Goal: Task Accomplishment & Management: Manage account settings

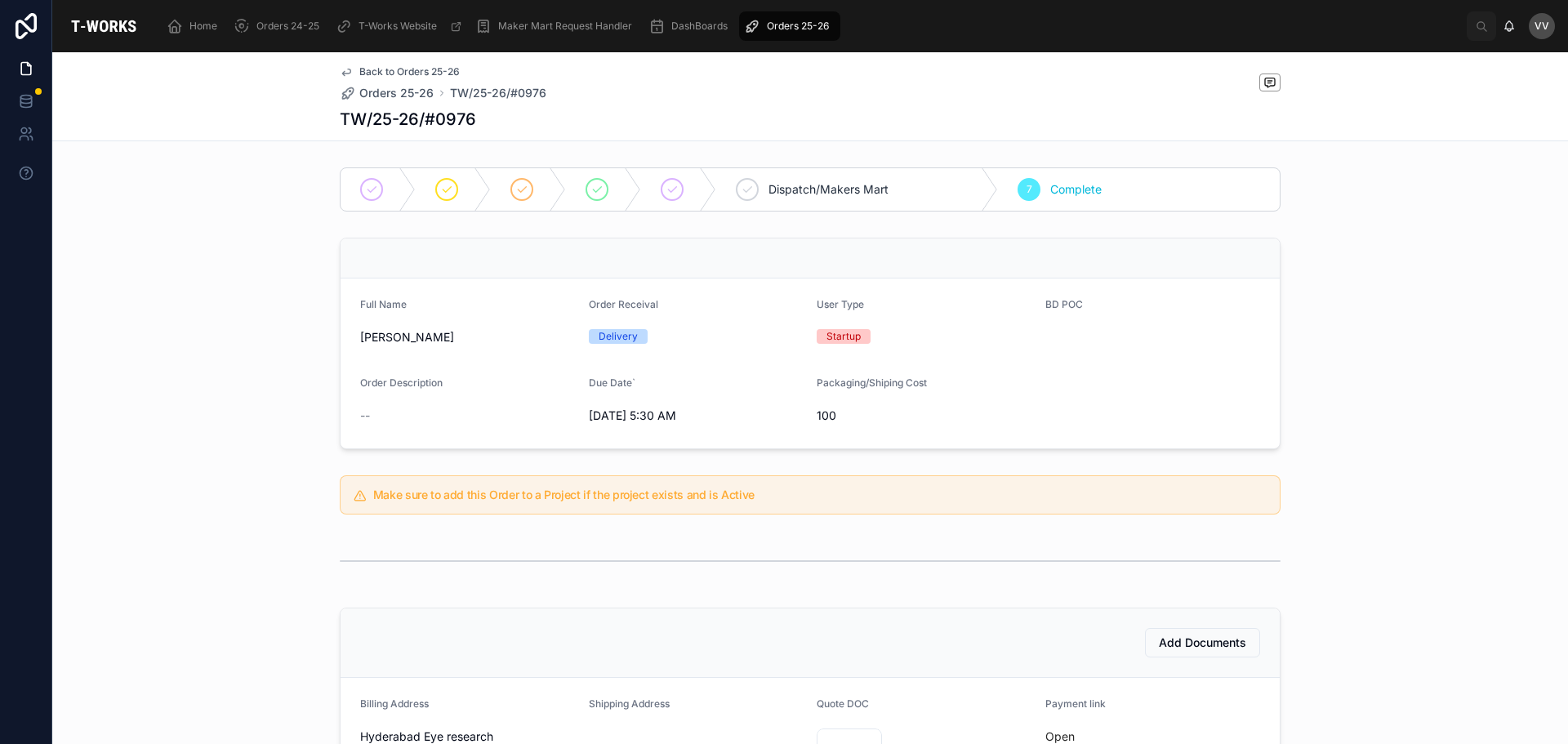
scroll to position [448, 0]
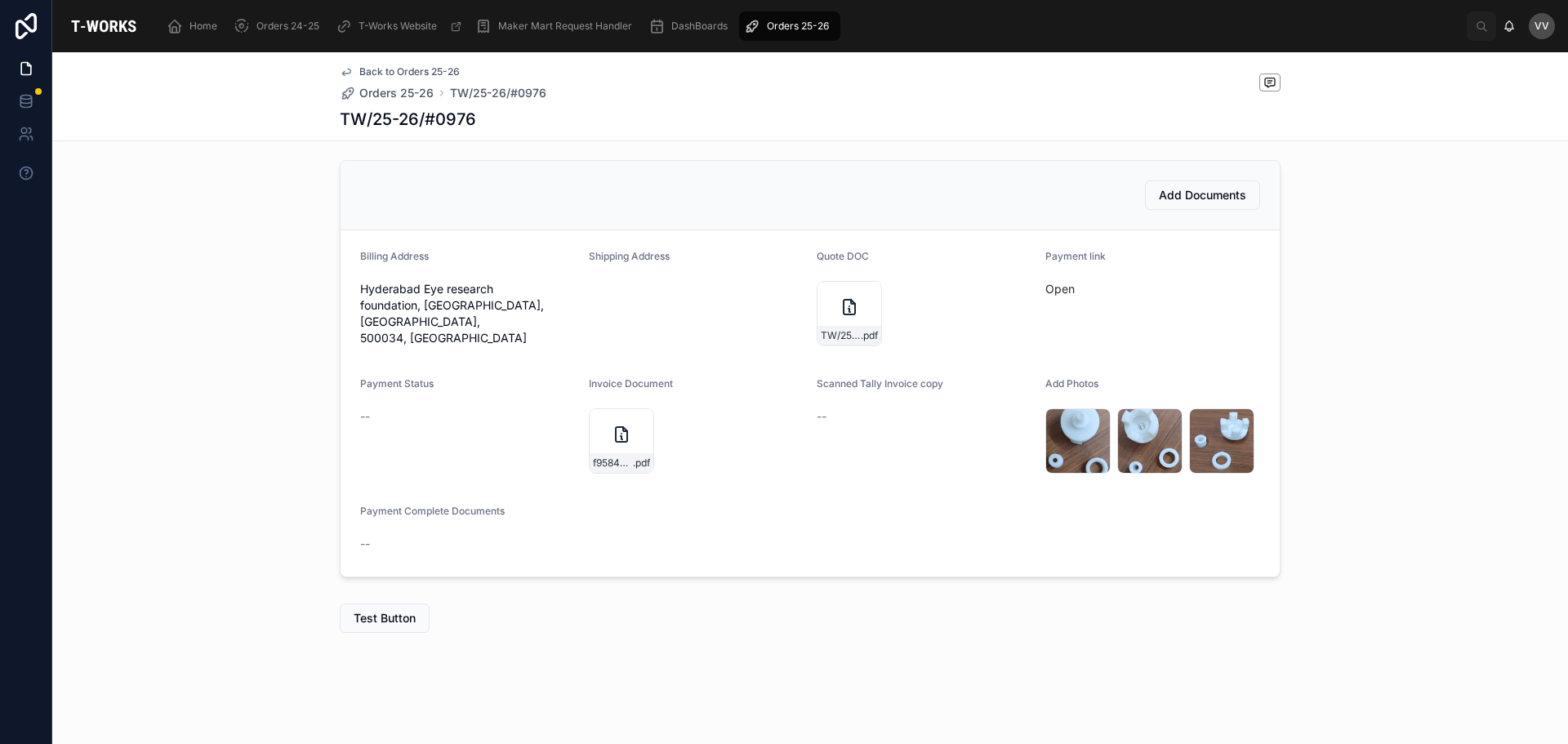
click at [373, 89] on span "Orders 25-26" at bounding box center [396, 93] width 75 height 17
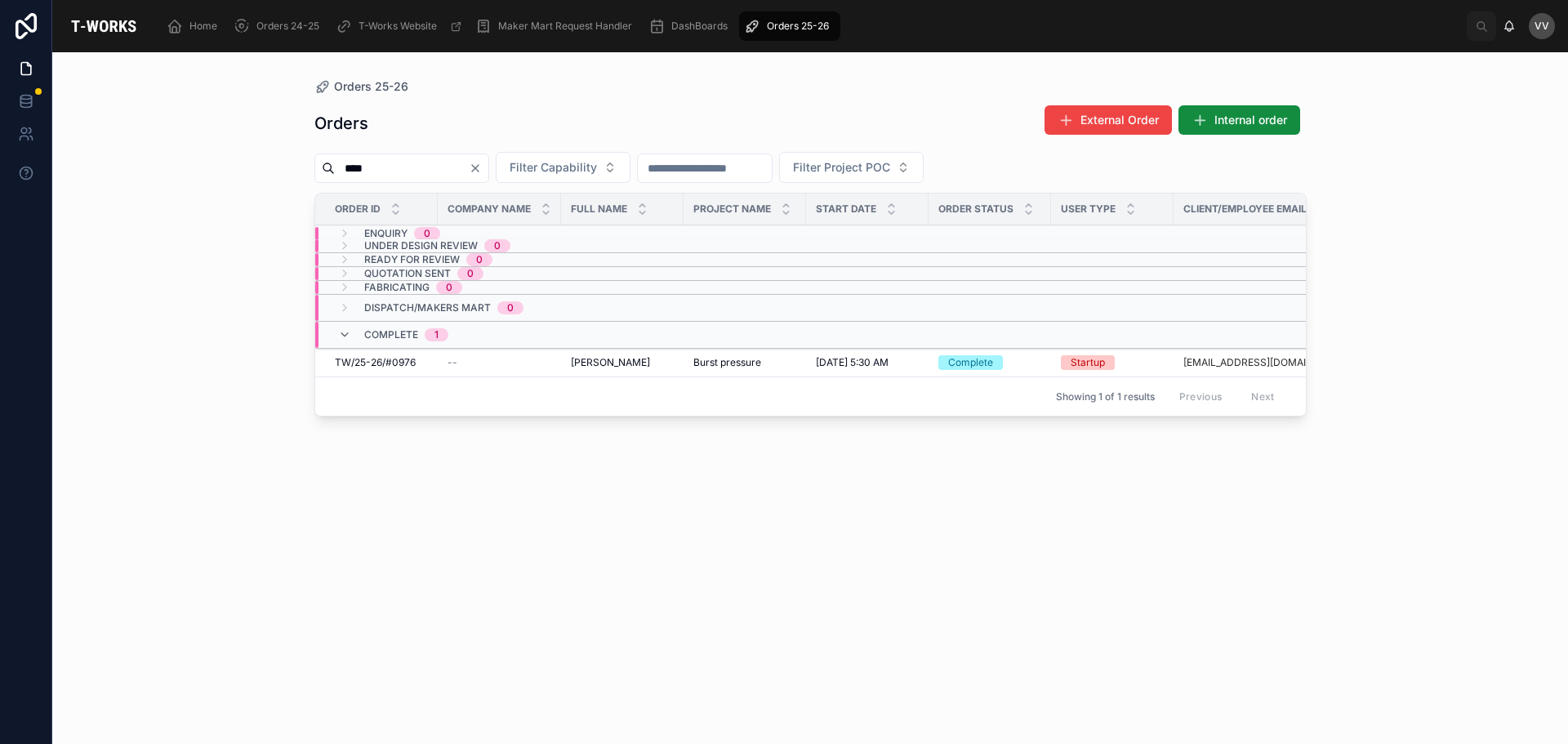
click at [482, 169] on icon "Clear" at bounding box center [475, 169] width 13 height 13
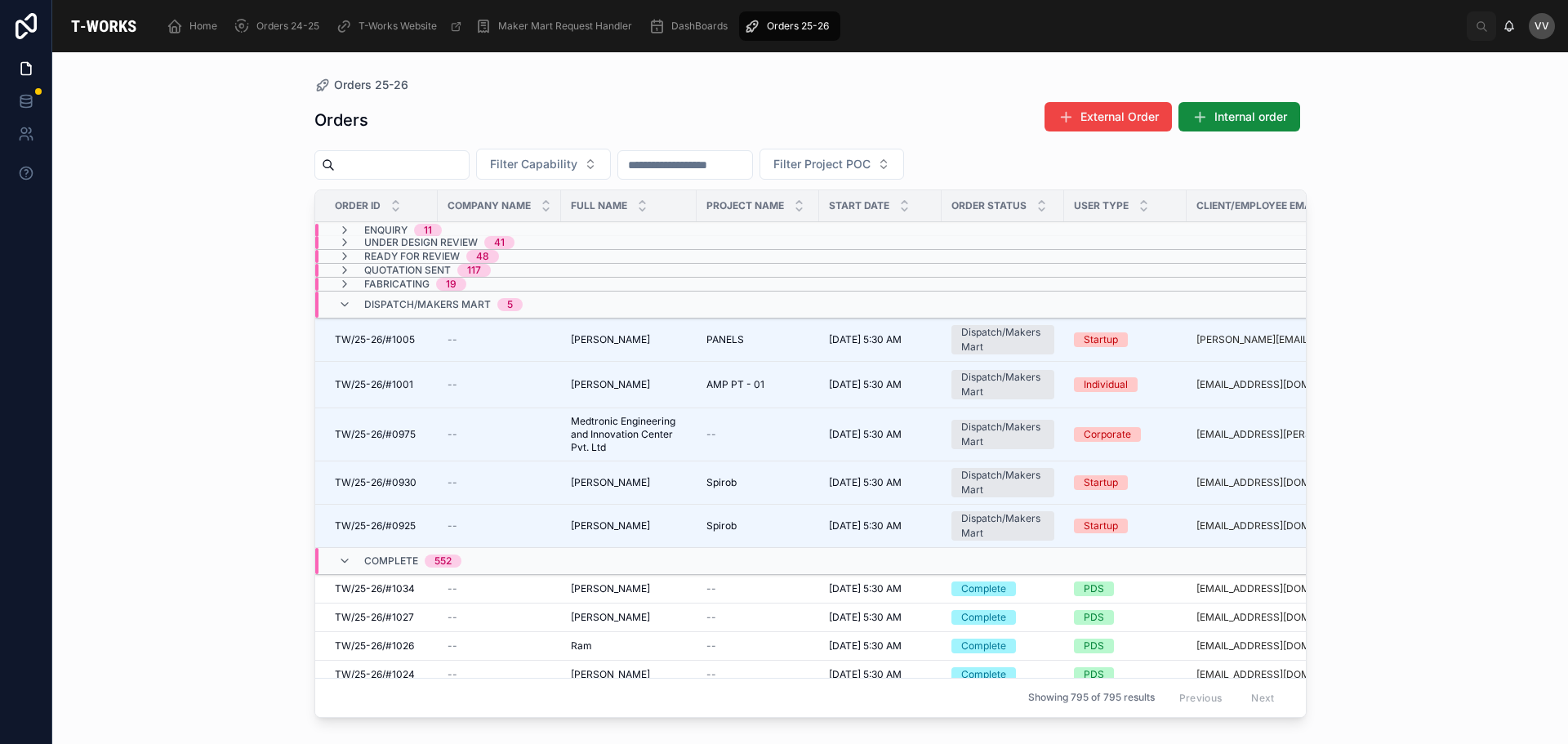
click at [577, 384] on span "[PERSON_NAME]" at bounding box center [610, 385] width 79 height 13
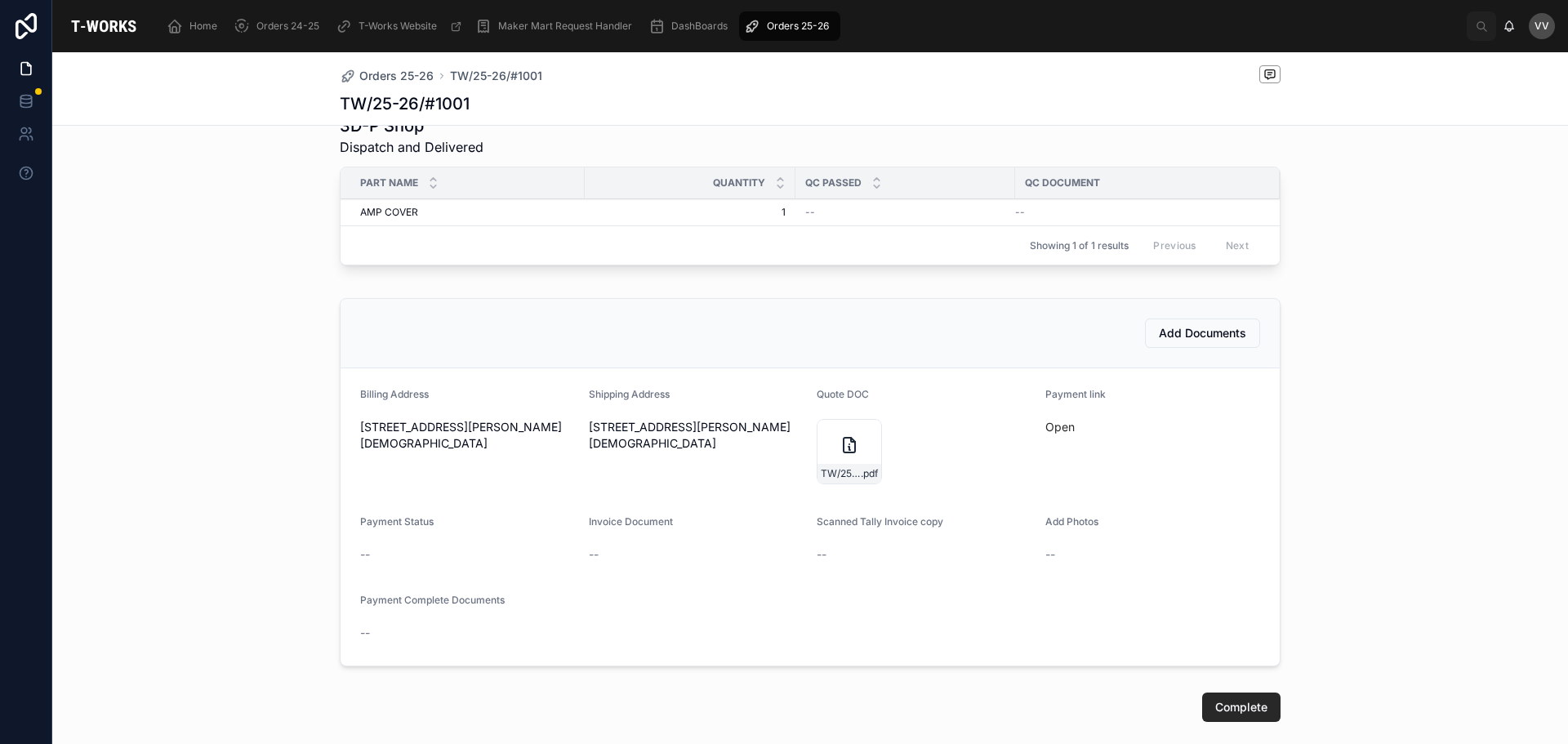
scroll to position [622, 0]
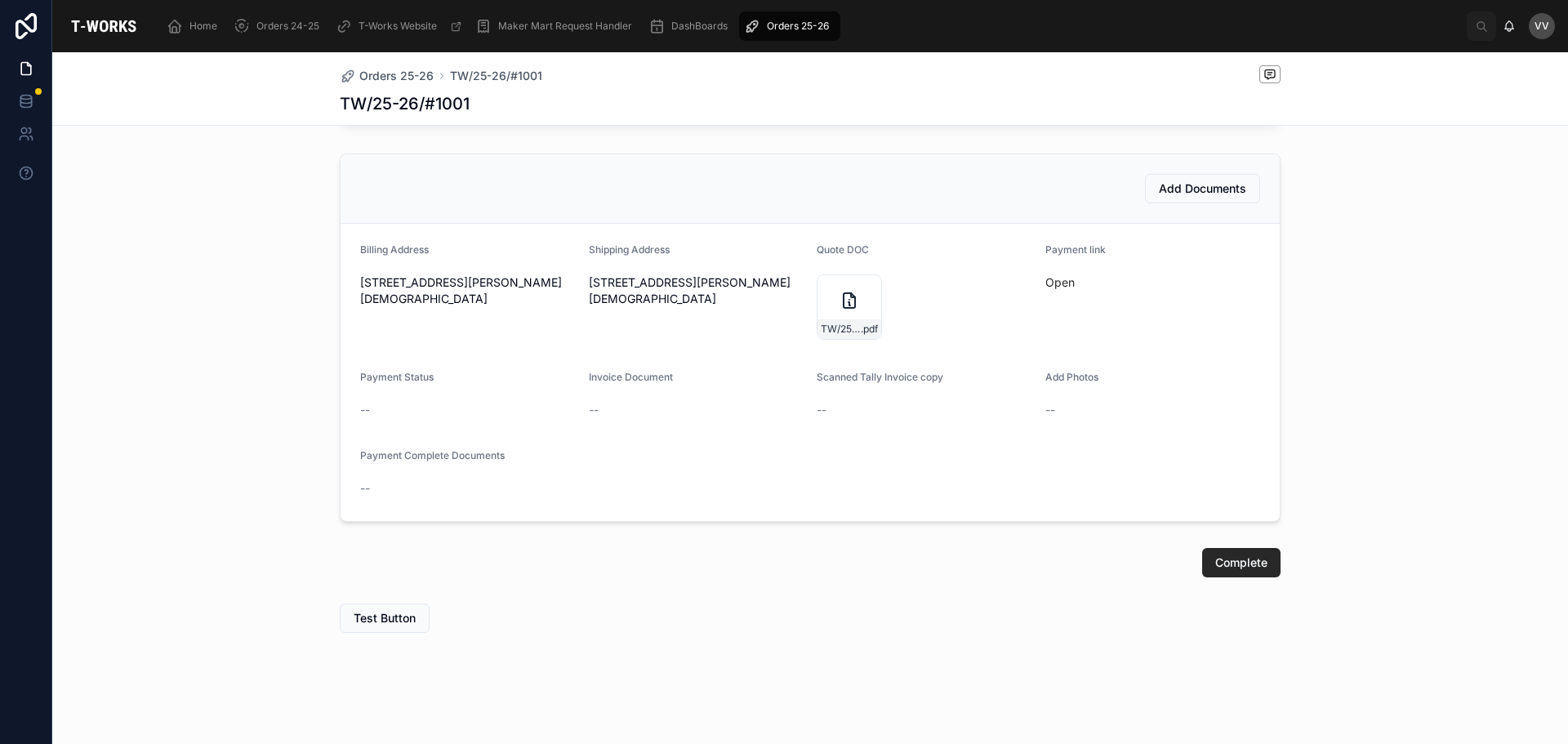
click at [1194, 188] on span "Add Documents" at bounding box center [1202, 189] width 87 height 17
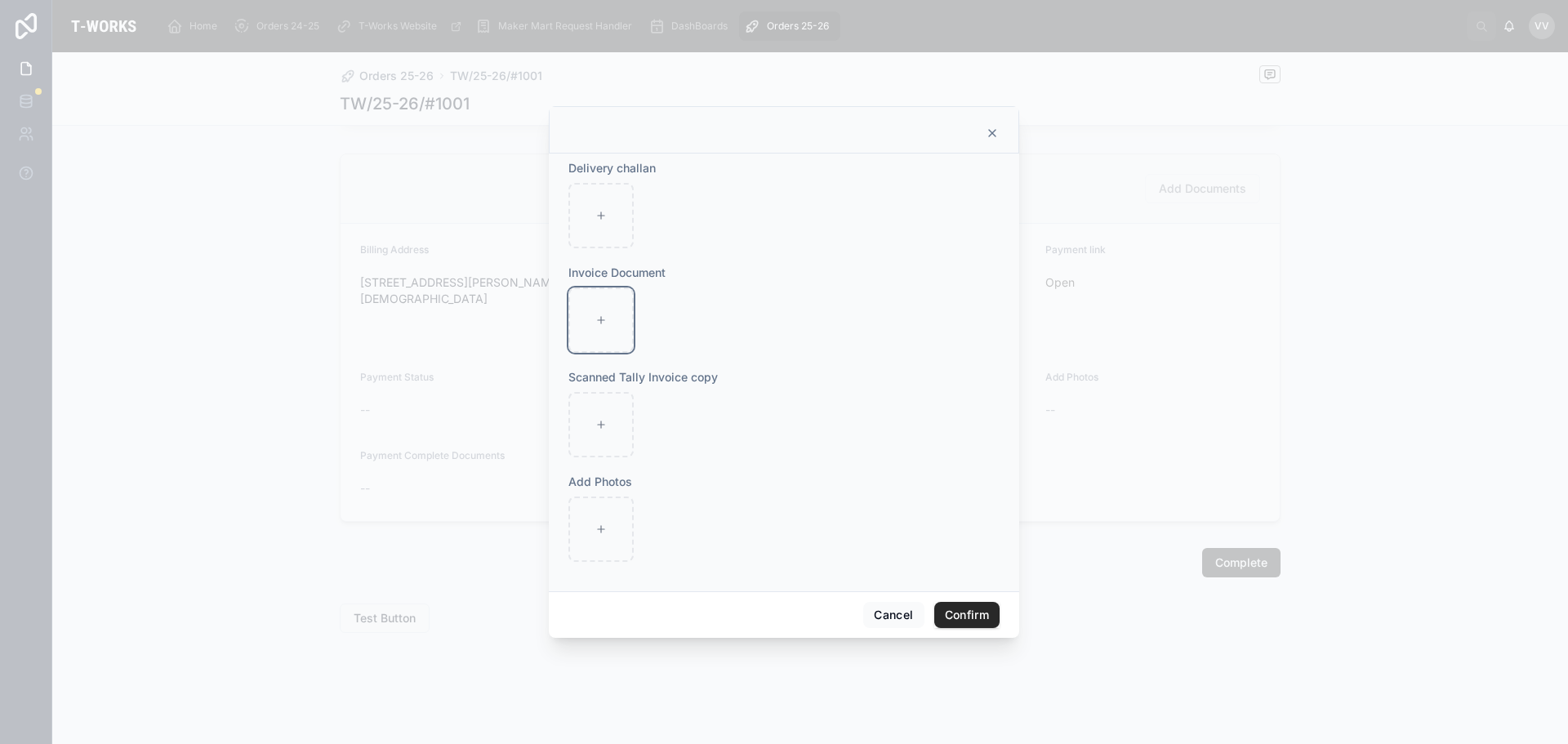
click at [596, 322] on icon at bounding box center [601, 320] width 11 height 11
type input "**********"
click at [592, 521] on div at bounding box center [601, 529] width 65 height 65
type input "**********"
click at [970, 619] on button "Confirm" at bounding box center [966, 615] width 65 height 26
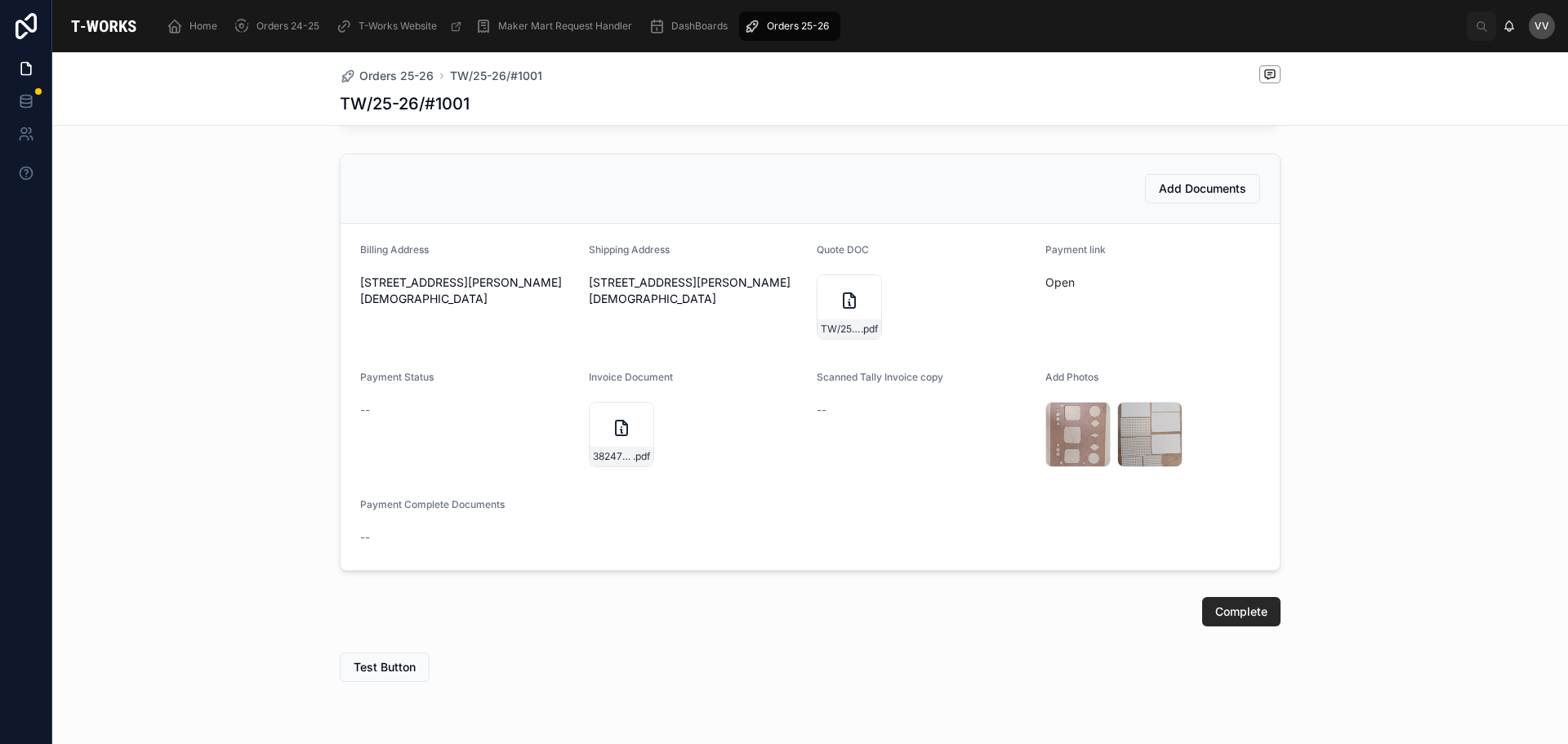
click at [1218, 610] on span "Complete" at bounding box center [1240, 612] width 52 height 17
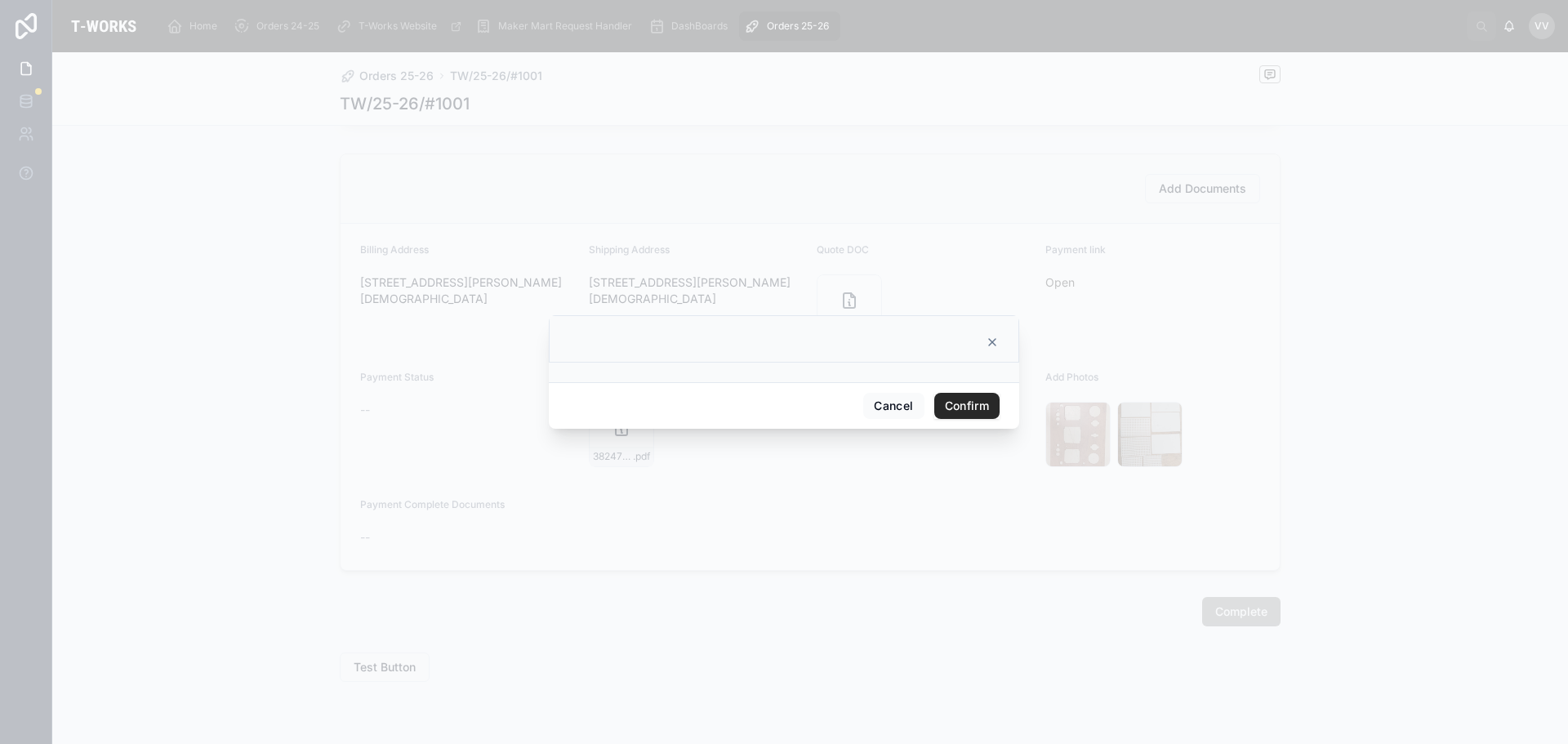
click at [970, 405] on button "Confirm" at bounding box center [966, 406] width 65 height 26
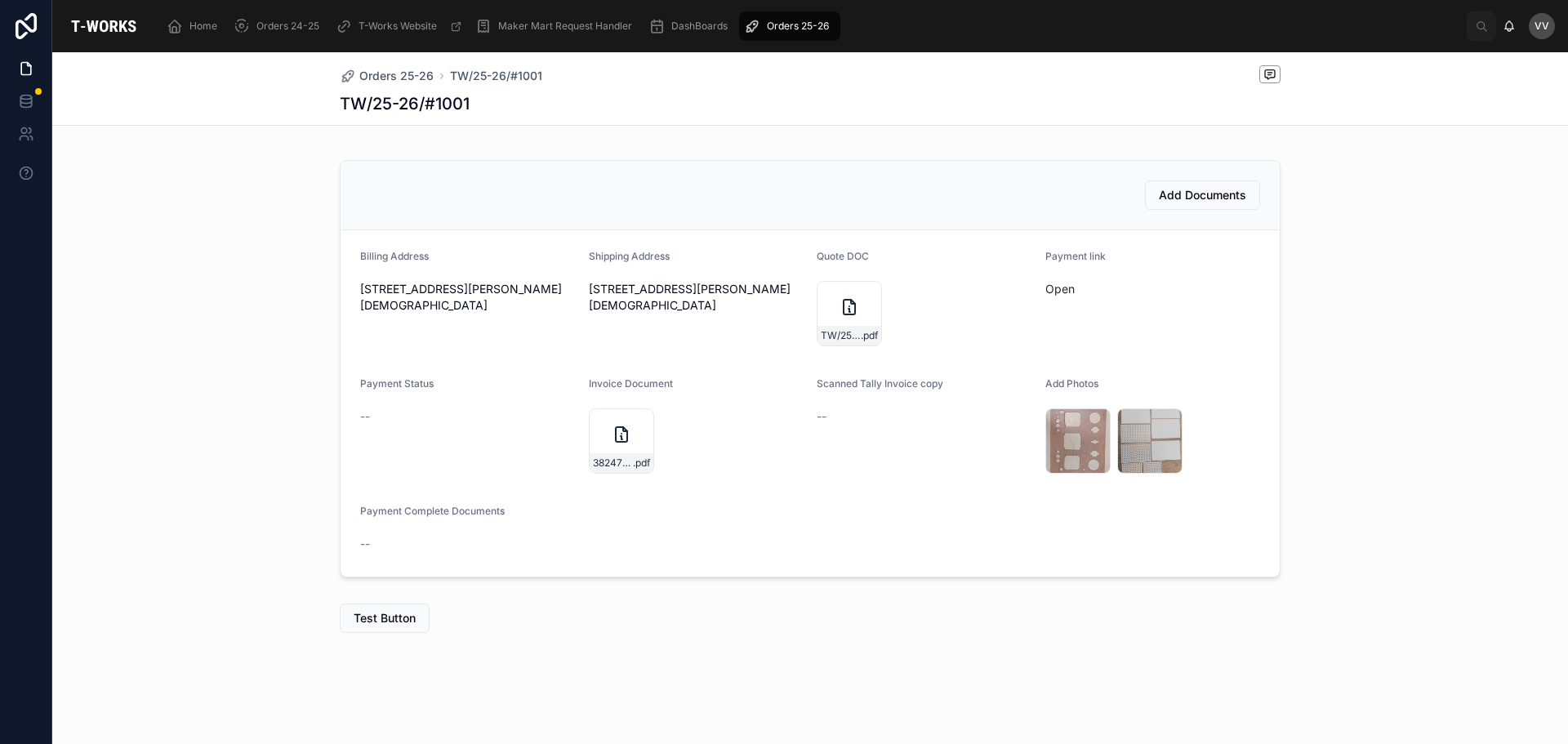
click at [406, 76] on span "Orders 25-26" at bounding box center [396, 76] width 75 height 17
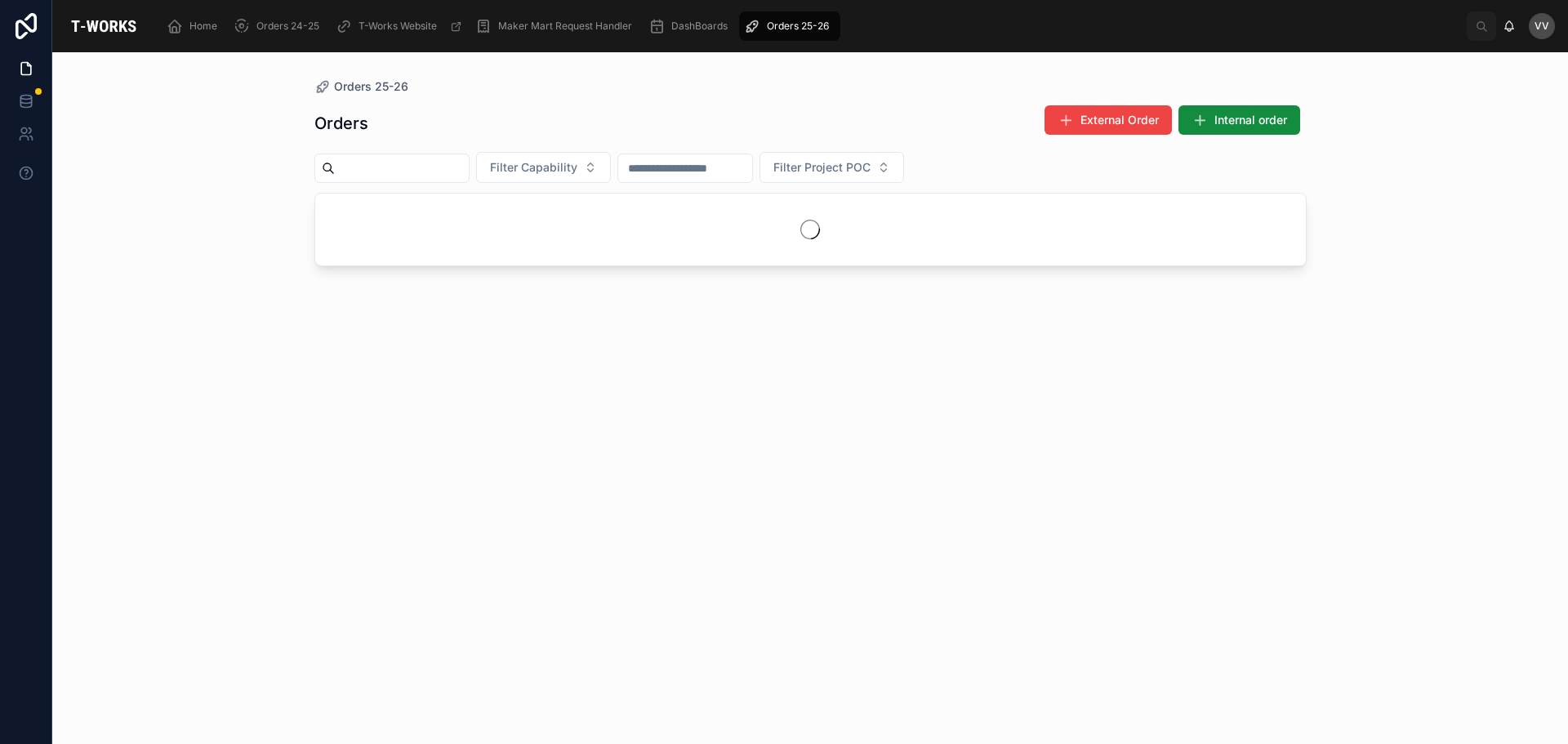
click at [431, 170] on input "text" at bounding box center [402, 168] width 134 height 23
paste input "********"
type input "********"
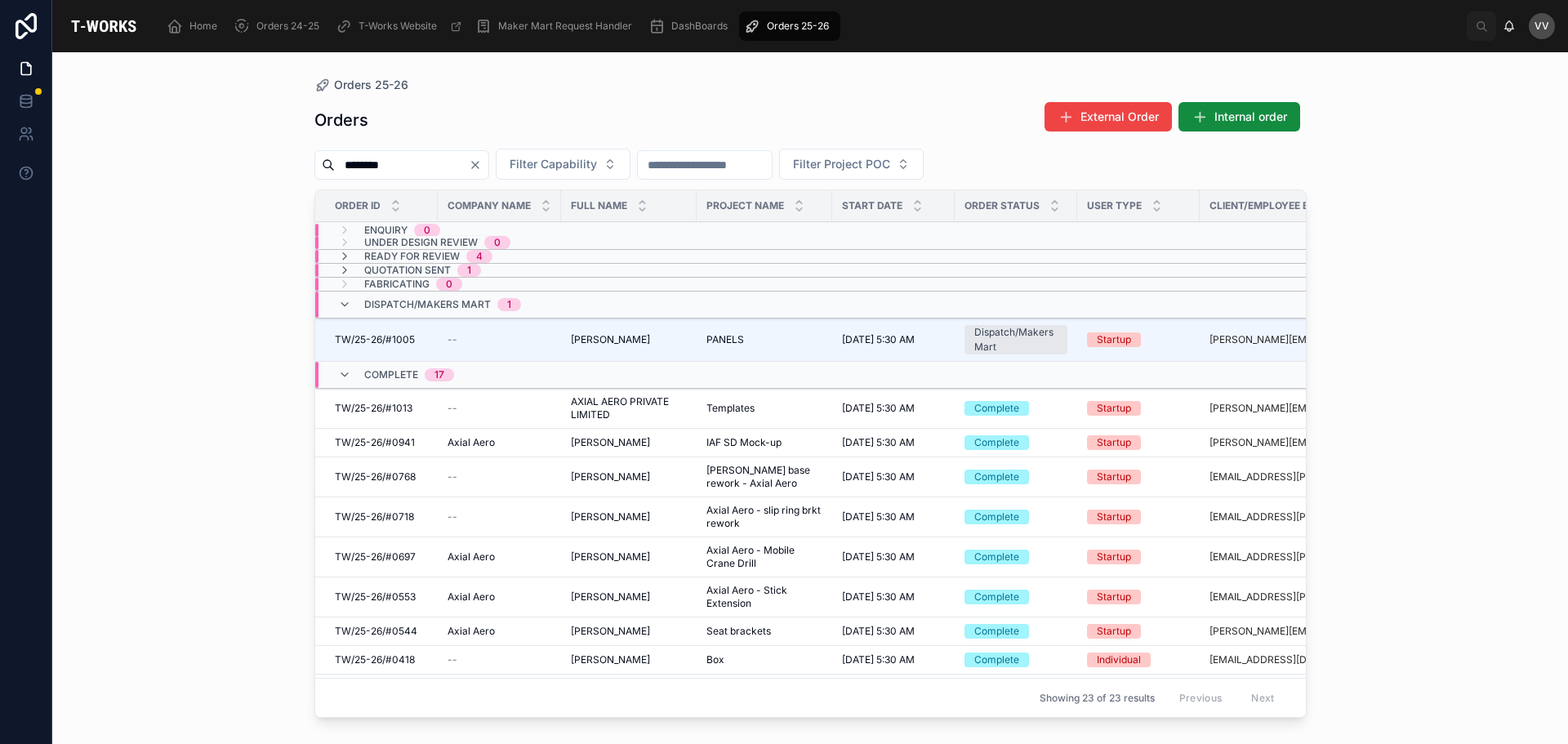
click at [747, 444] on span "IAF SD Mock-up" at bounding box center [744, 443] width 75 height 13
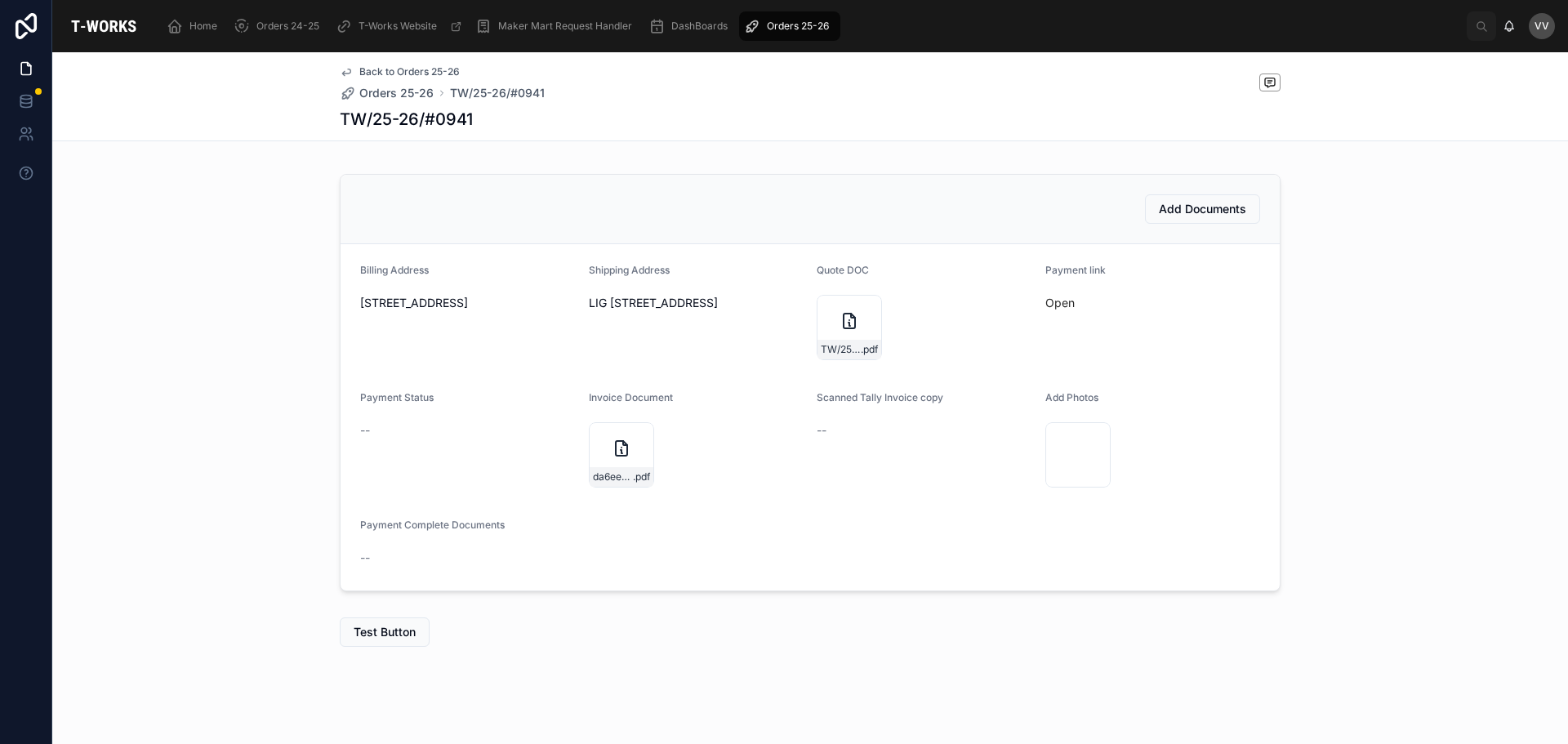
scroll to position [448, 0]
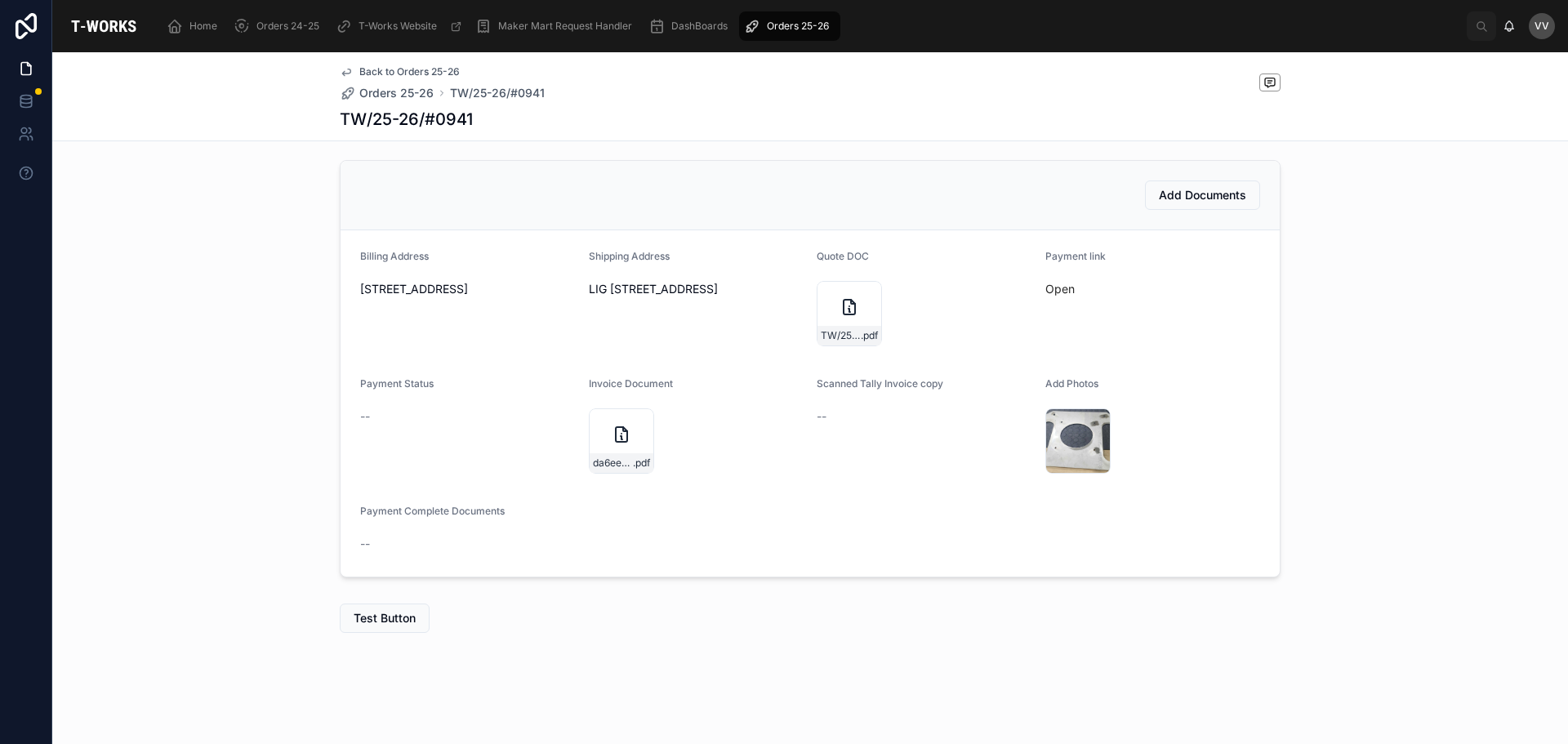
click at [1068, 439] on div "57217519-fd0a-40ef-9abc-2faafd8f5d11-IMG_20250926_123602 .jpg" at bounding box center [1078, 441] width 65 height 65
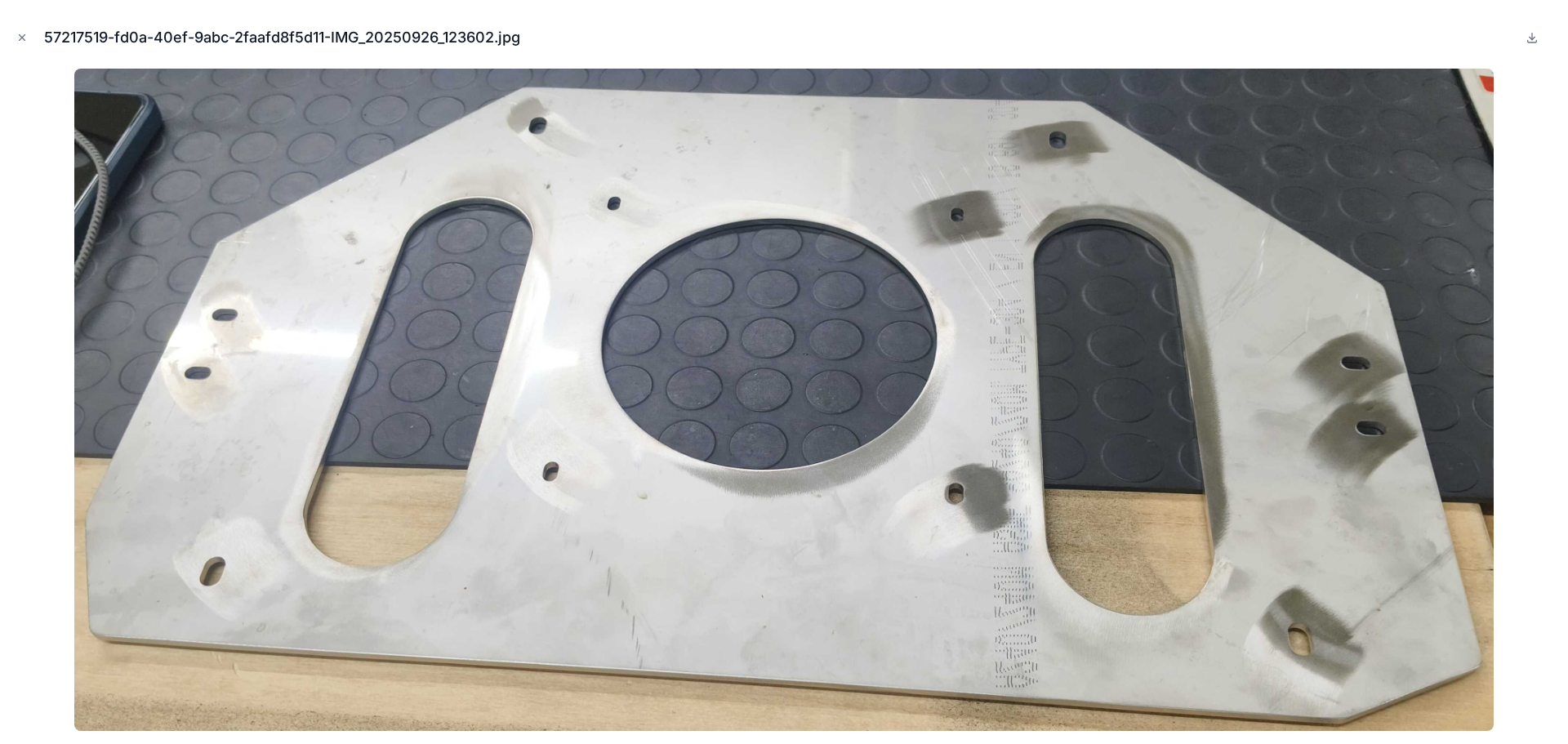
click at [18, 33] on icon "Close modal" at bounding box center [22, 38] width 11 height 11
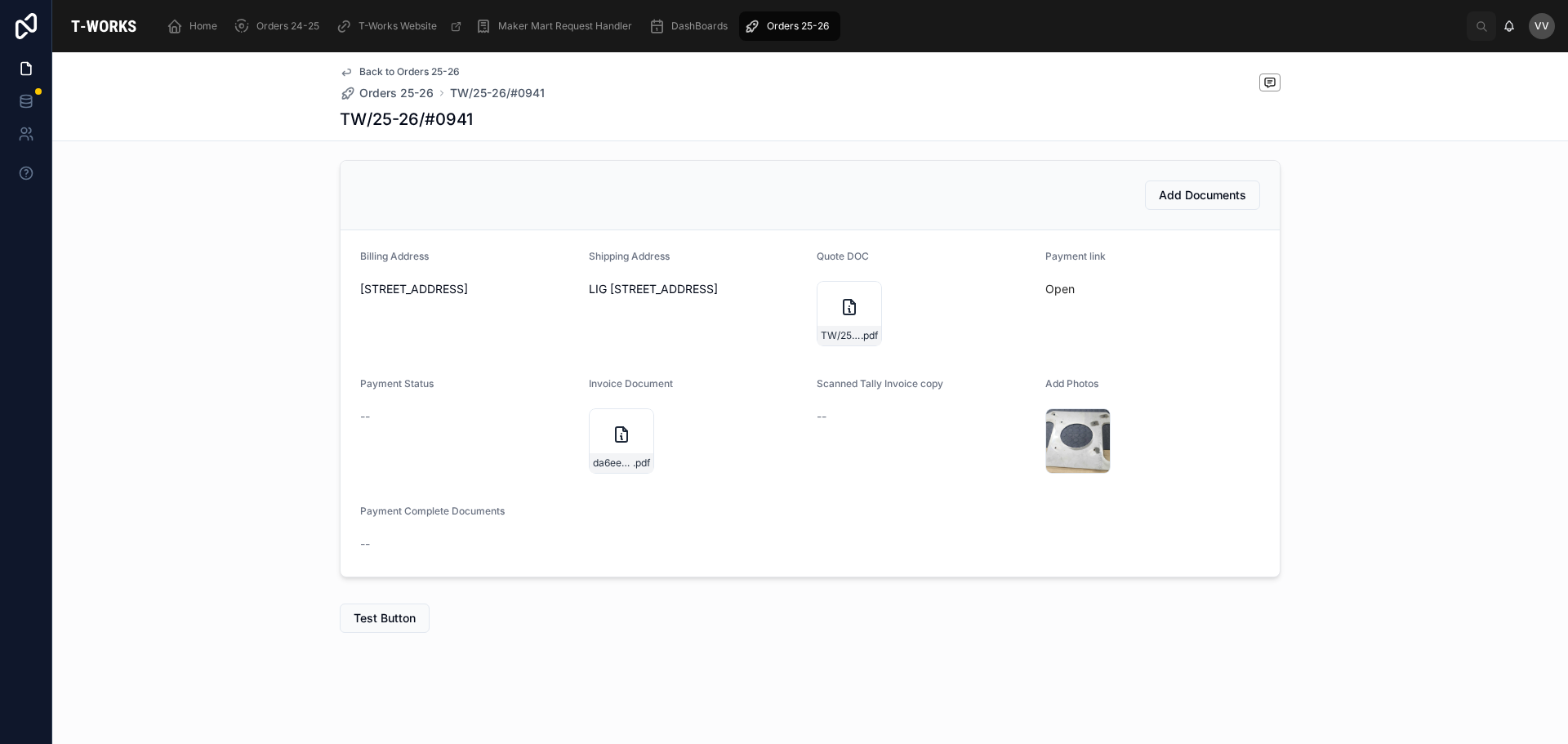
click at [603, 430] on div "da6ee2f7-6928-4520-9a73-6fce553a23dc-[PERSON_NAME]-(0941)-Tax-Invoice25092025 .…" at bounding box center [621, 441] width 65 height 65
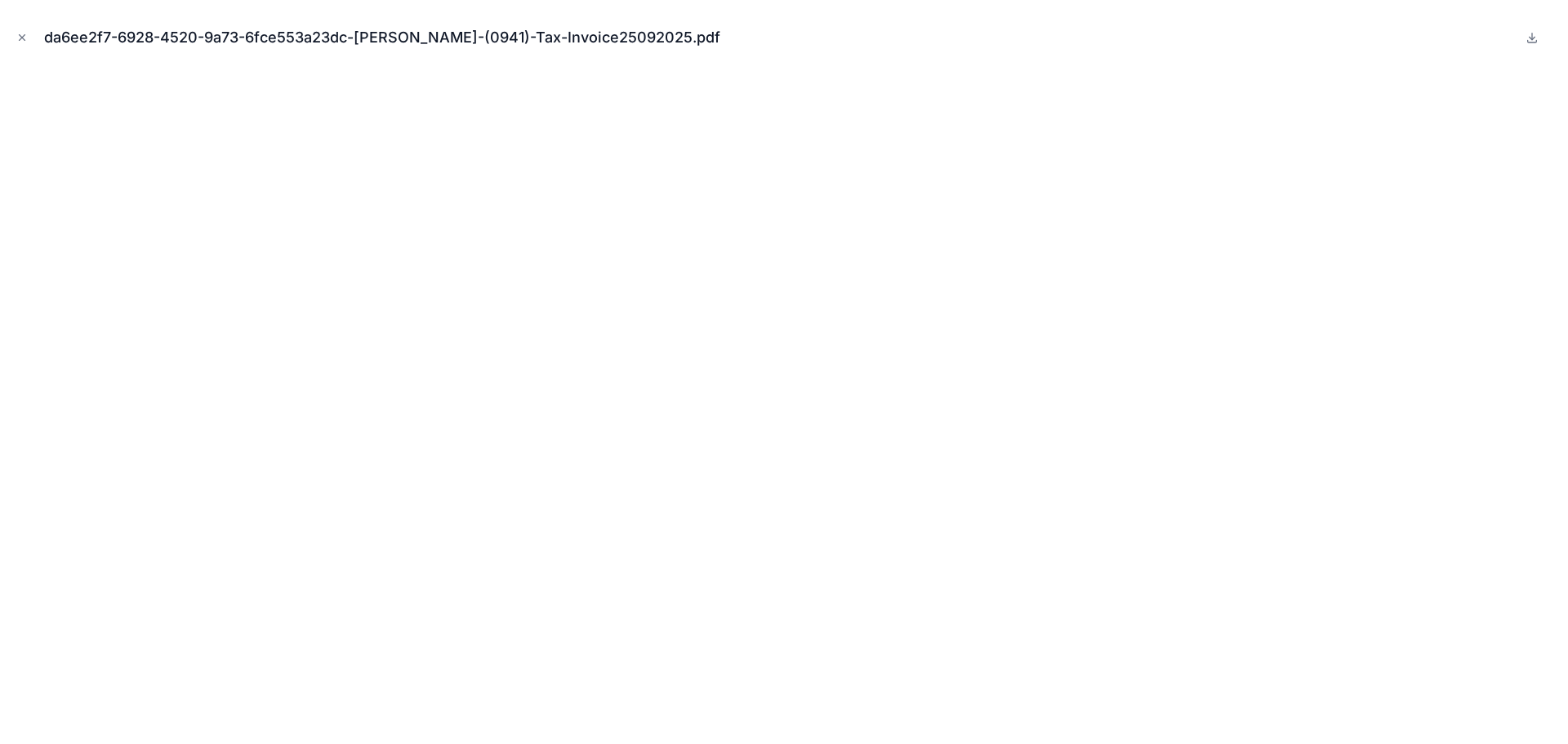
click at [24, 34] on icon "Close modal" at bounding box center [22, 38] width 11 height 11
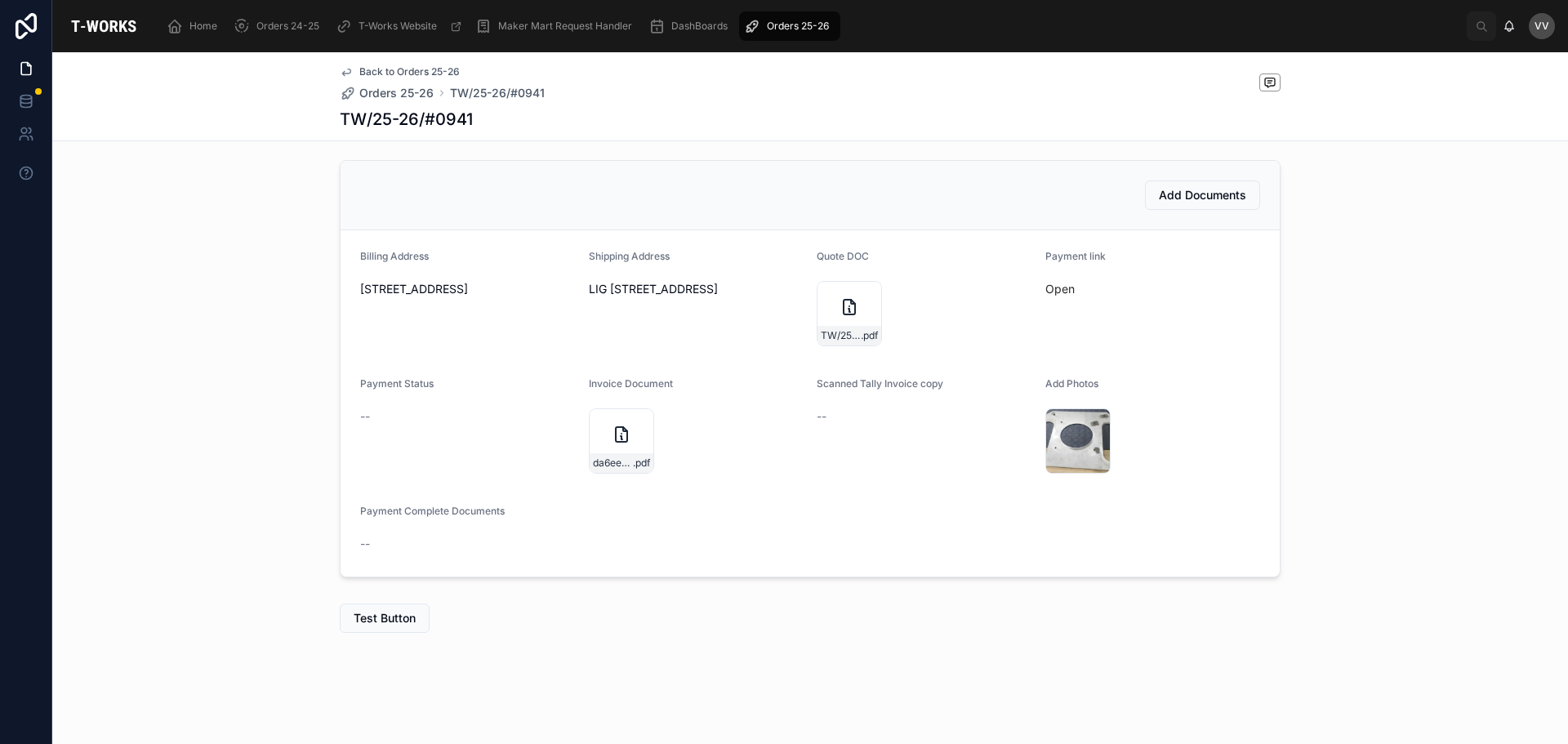
click at [1059, 424] on div "57217519-fd0a-40ef-9abc-2faafd8f5d11-IMG_20250926_123602 .jpg" at bounding box center [1078, 441] width 65 height 65
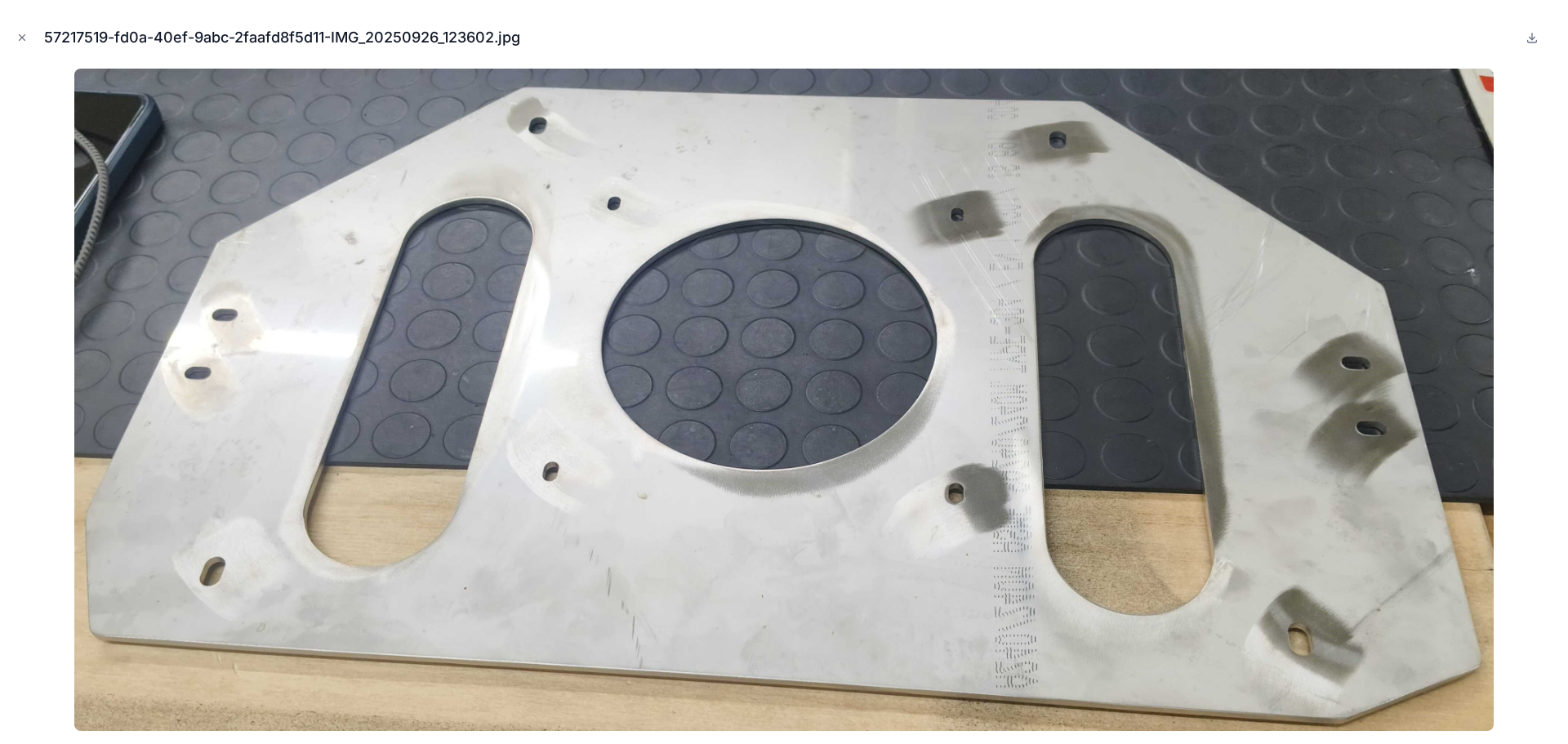
click at [18, 35] on icon "Close modal" at bounding box center [22, 38] width 11 height 11
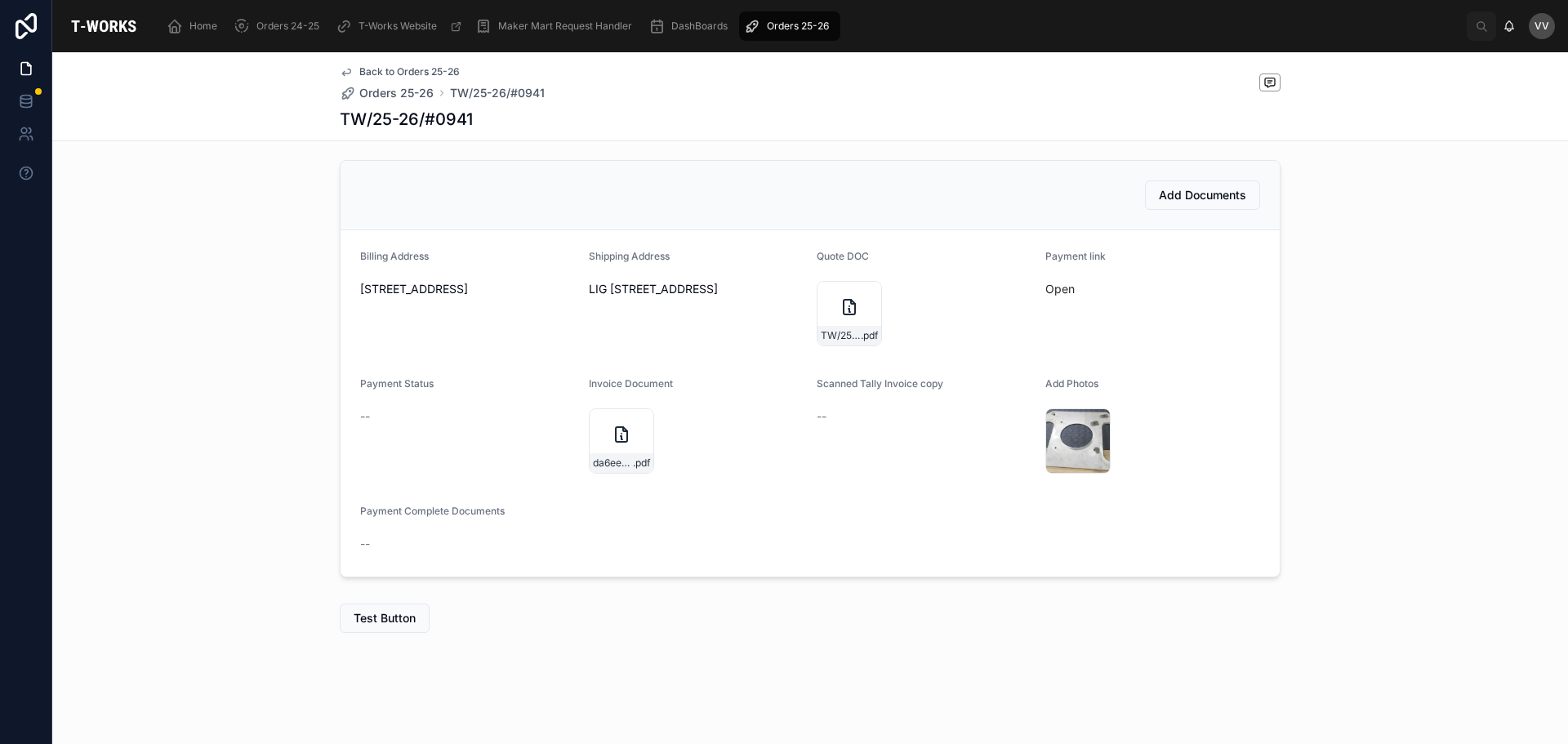
click at [394, 94] on span "Orders 25-26" at bounding box center [396, 93] width 75 height 17
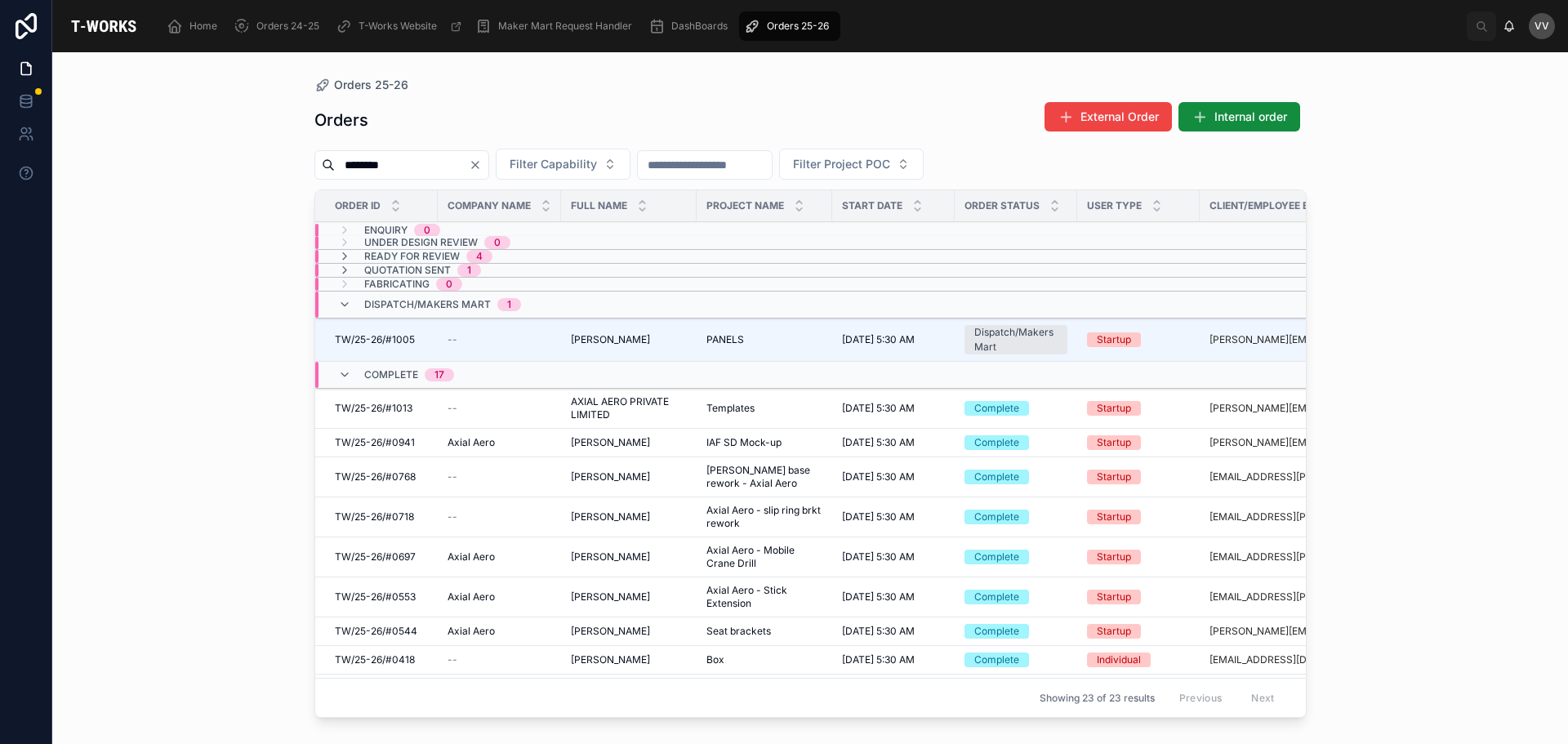
click at [763, 470] on span "[PERSON_NAME] base rework - Axial Aero" at bounding box center [765, 477] width 116 height 26
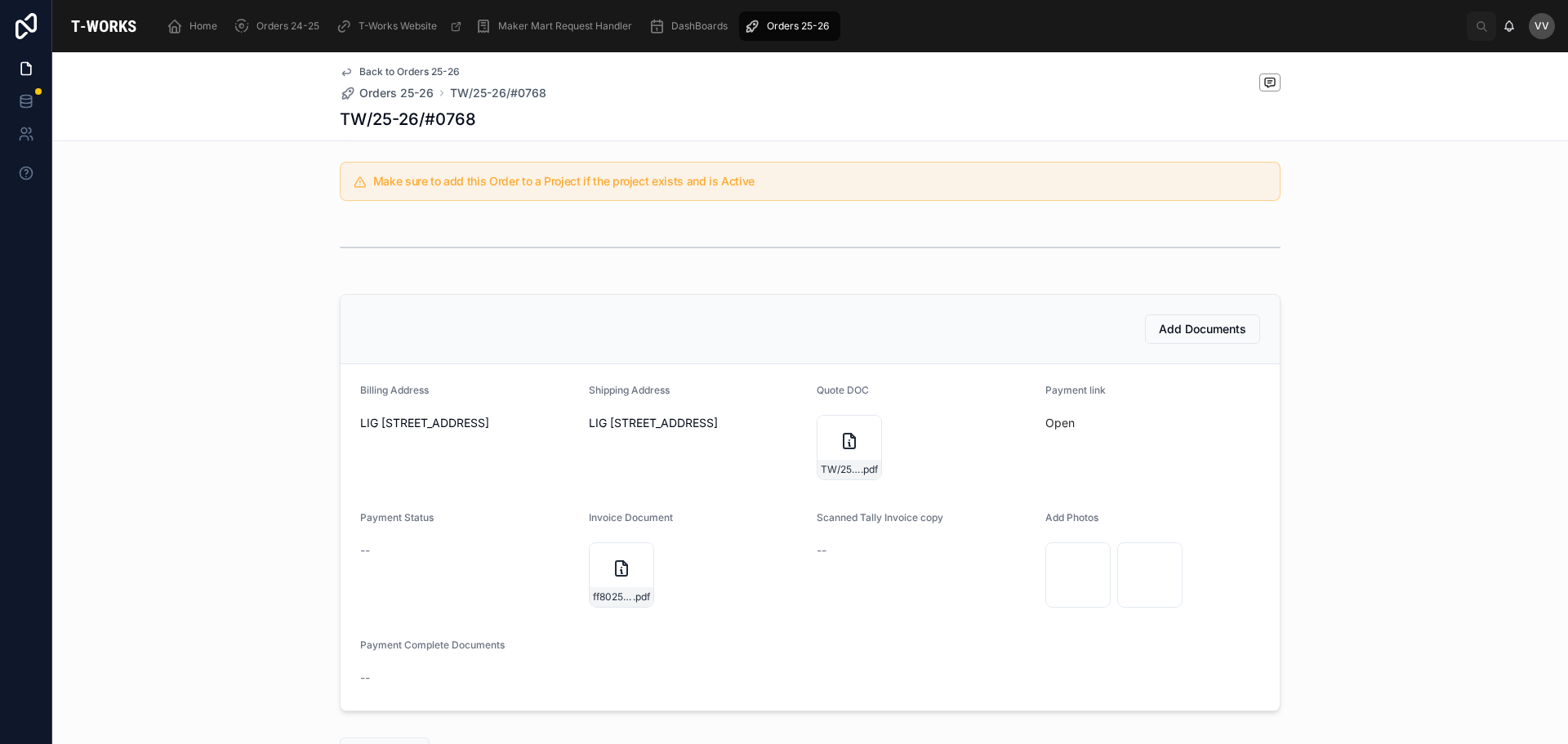
scroll to position [409, 0]
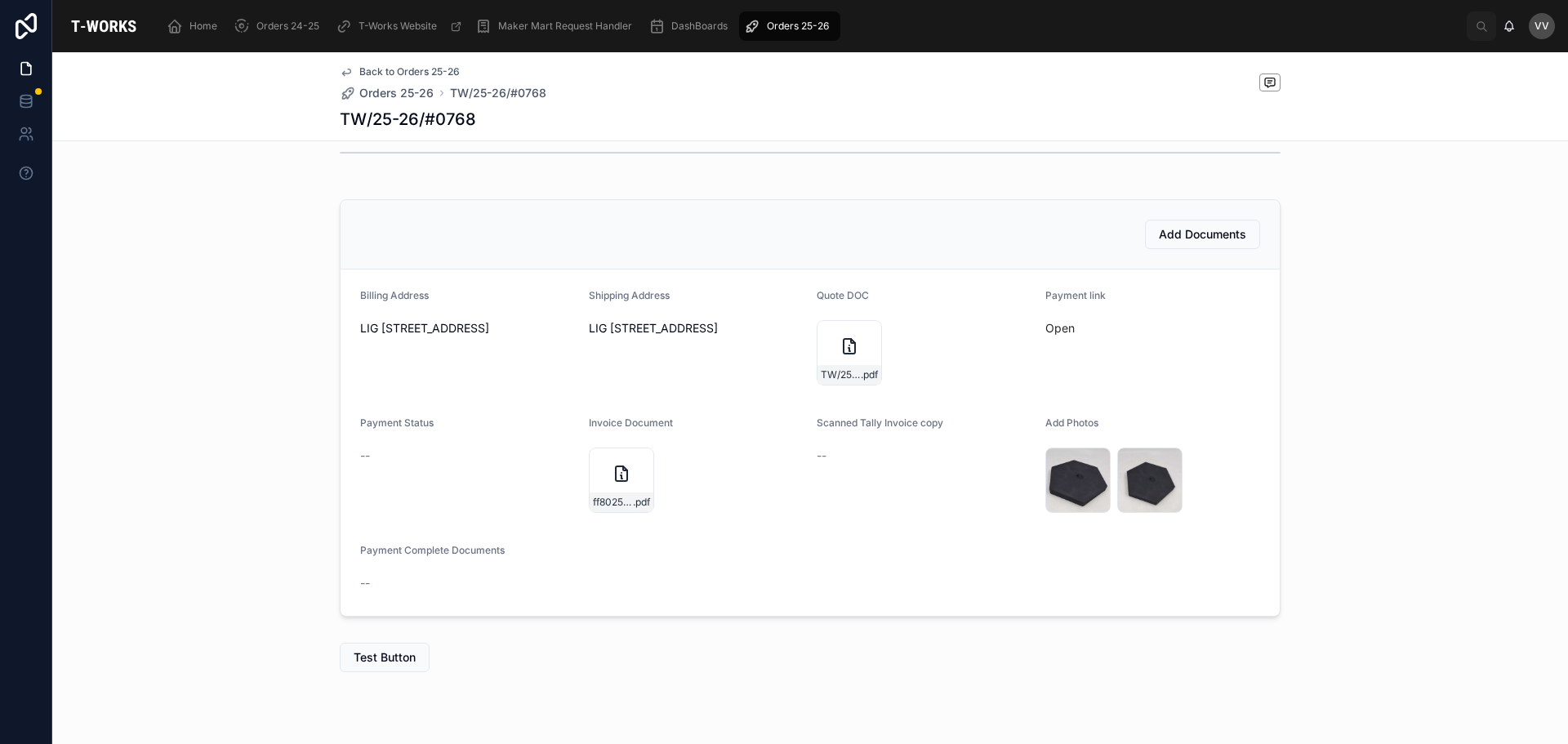
click at [388, 92] on span "Orders 25-26" at bounding box center [396, 93] width 75 height 17
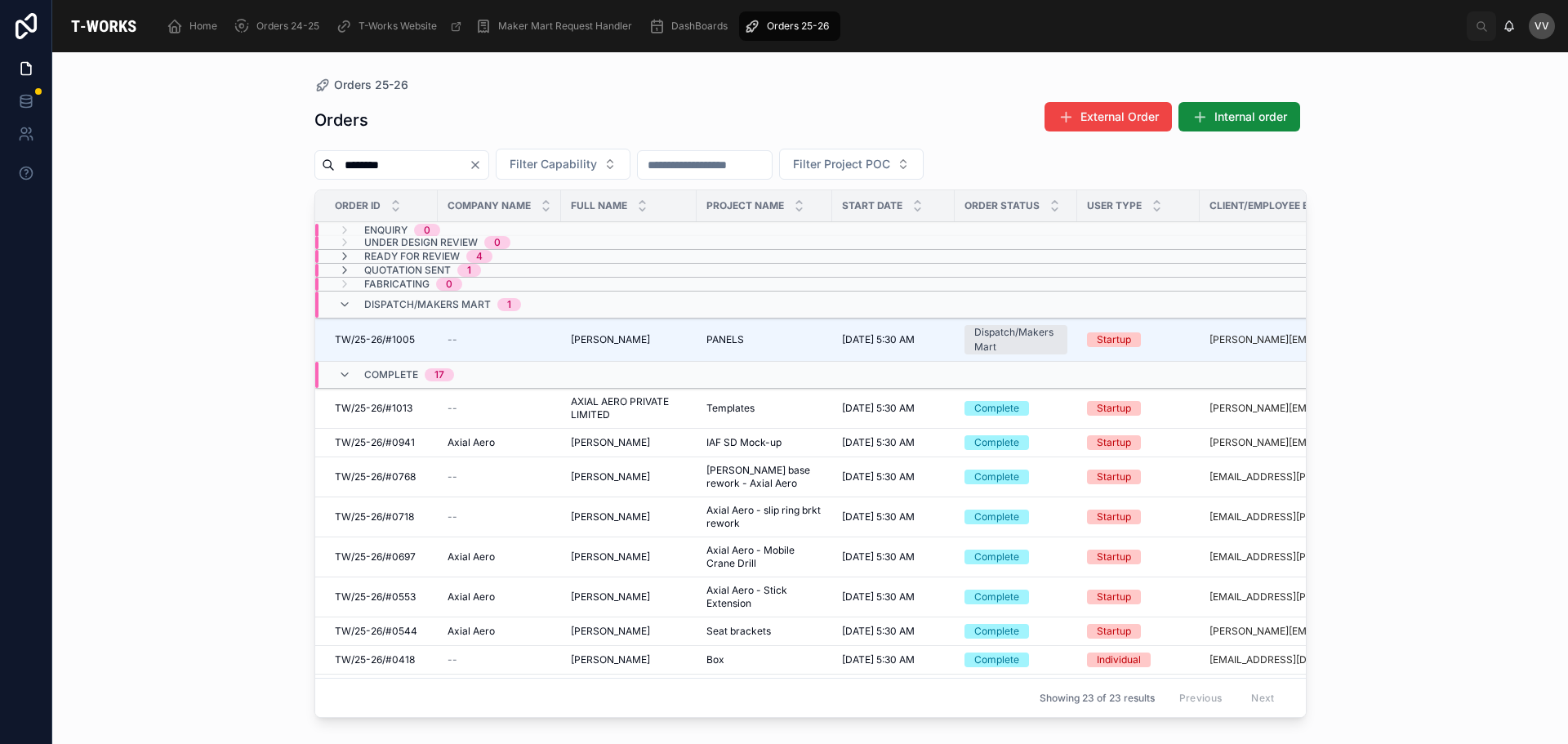
click at [344, 267] on icon at bounding box center [344, 271] width 13 height 13
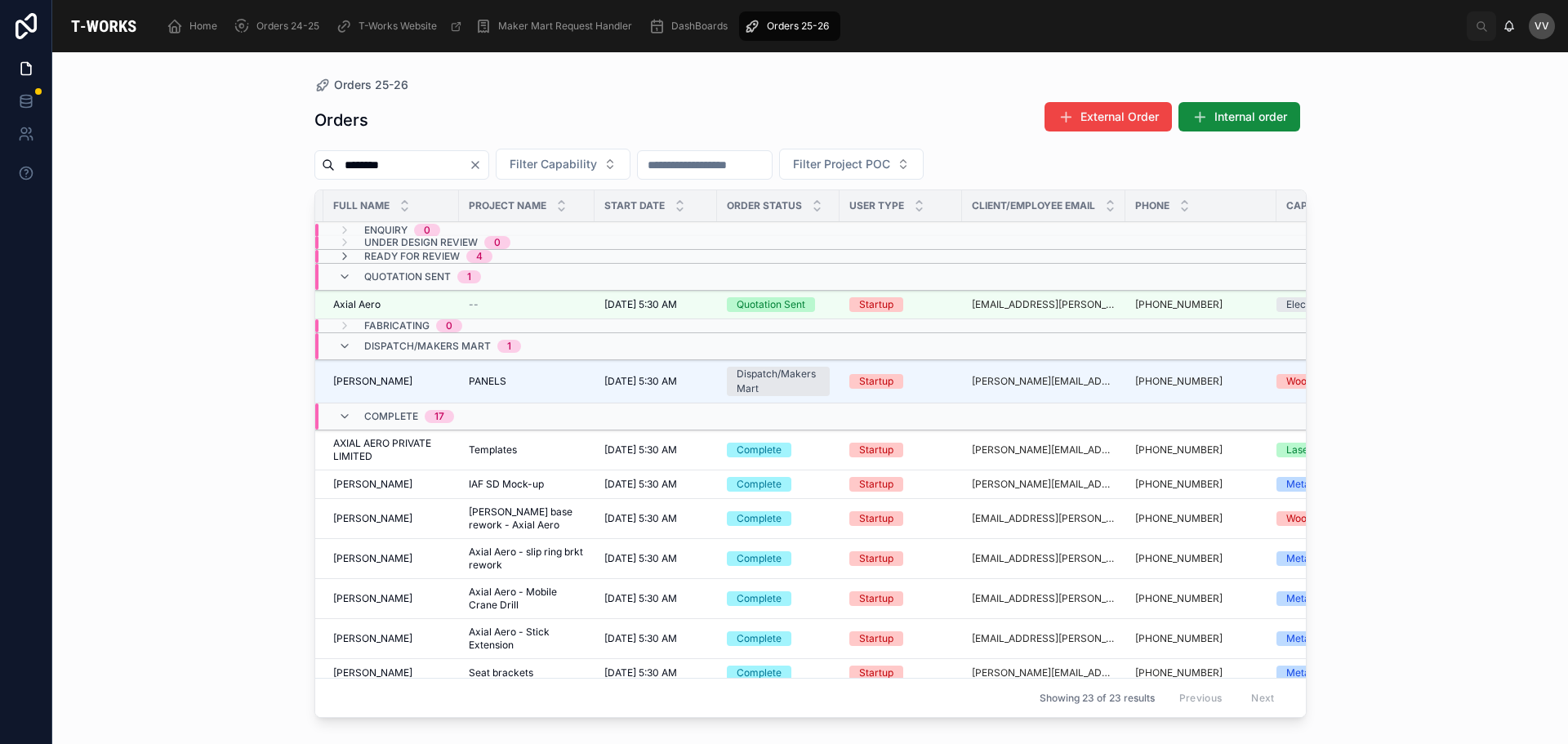
scroll to position [0, 344]
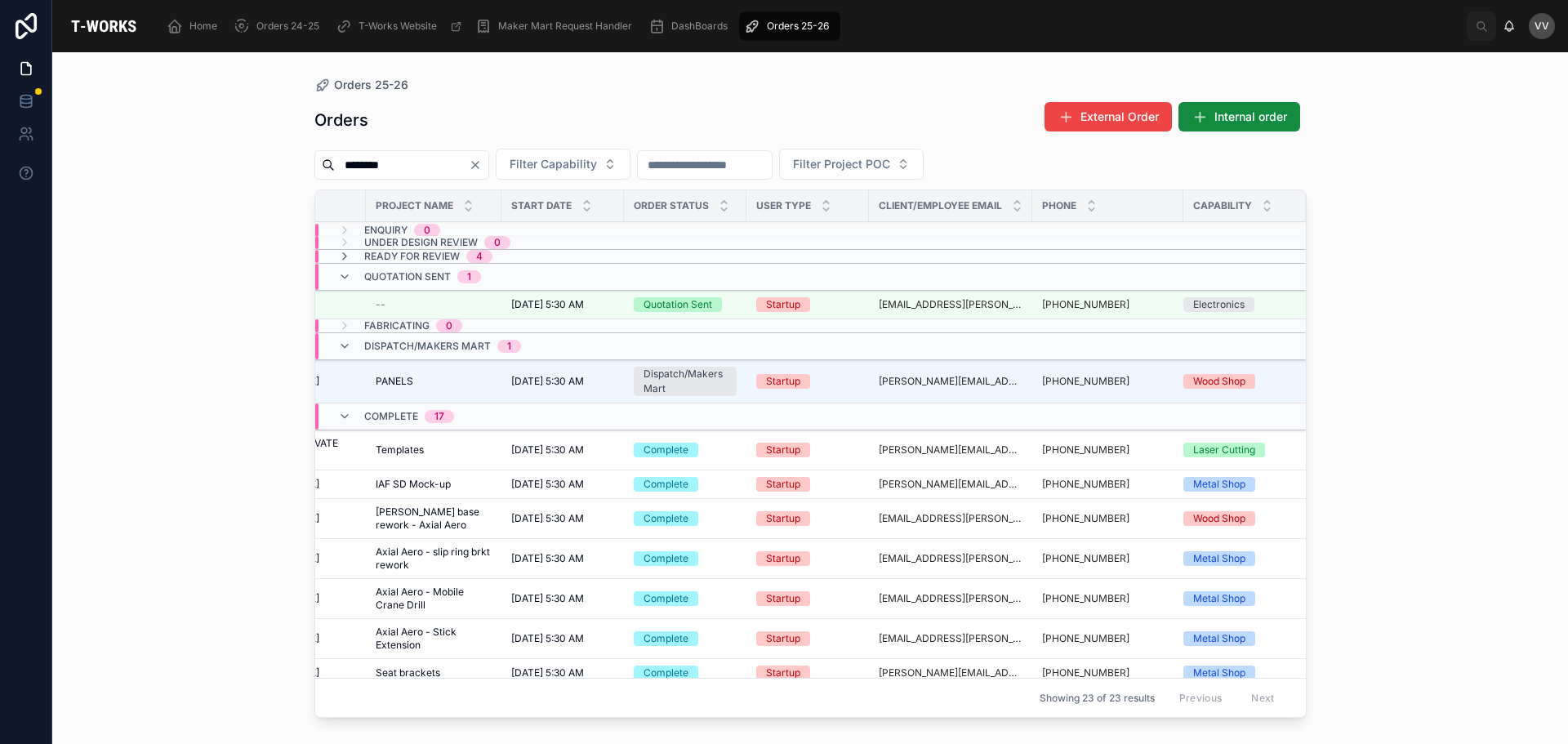
click at [376, 448] on span "Templates" at bounding box center [399, 450] width 48 height 13
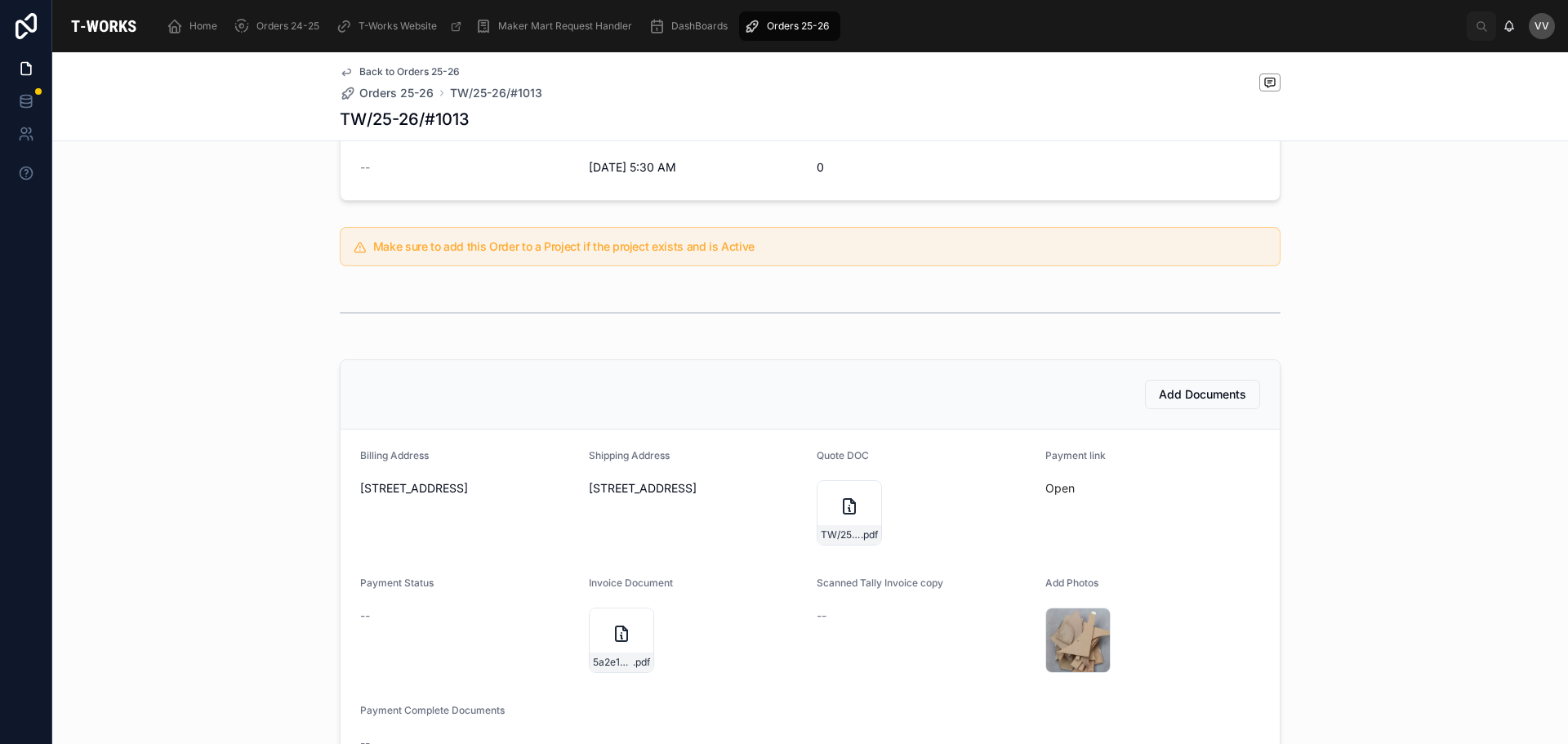
scroll to position [327, 0]
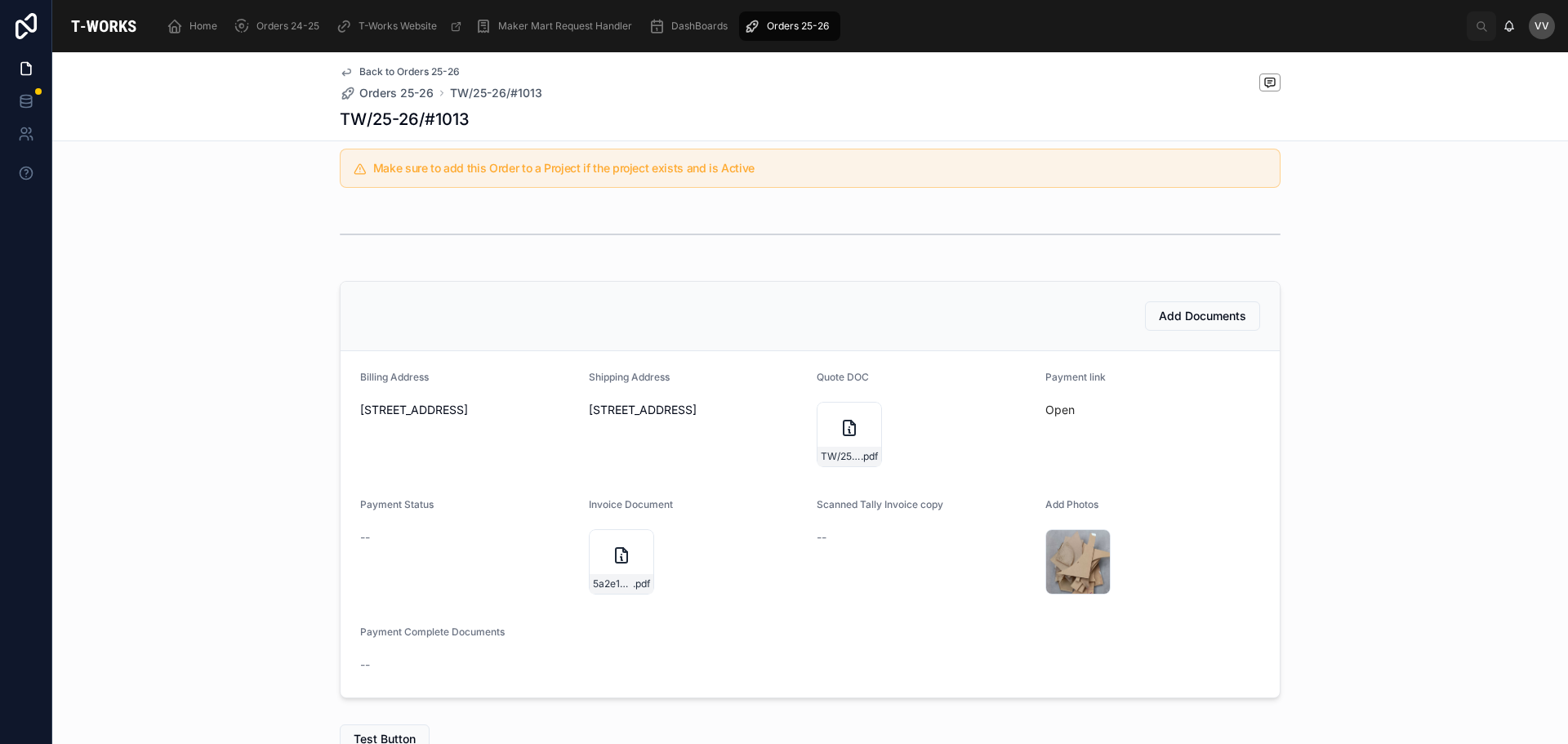
click at [396, 97] on span "Orders 25-26" at bounding box center [396, 93] width 75 height 17
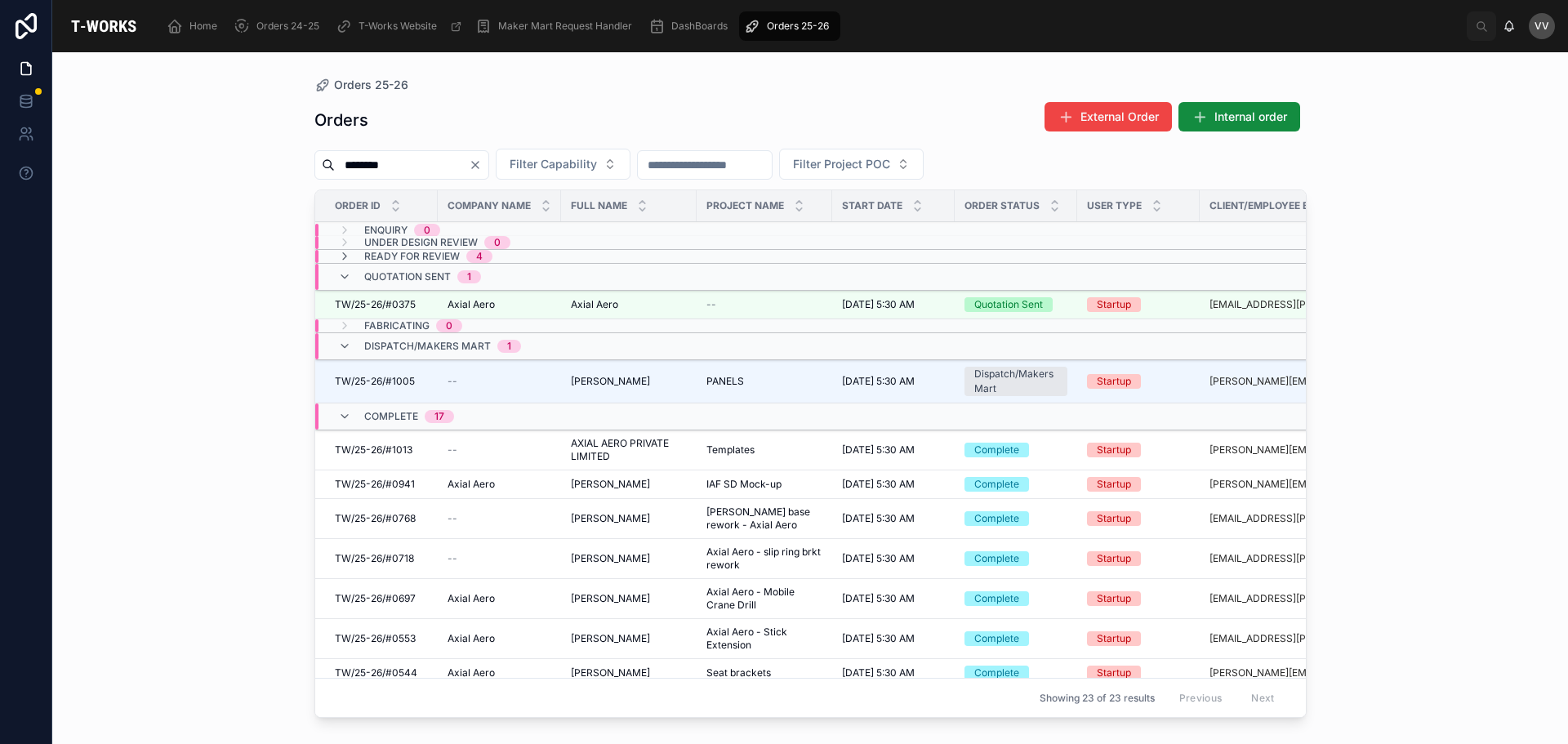
click at [482, 162] on icon "Clear" at bounding box center [475, 165] width 13 height 13
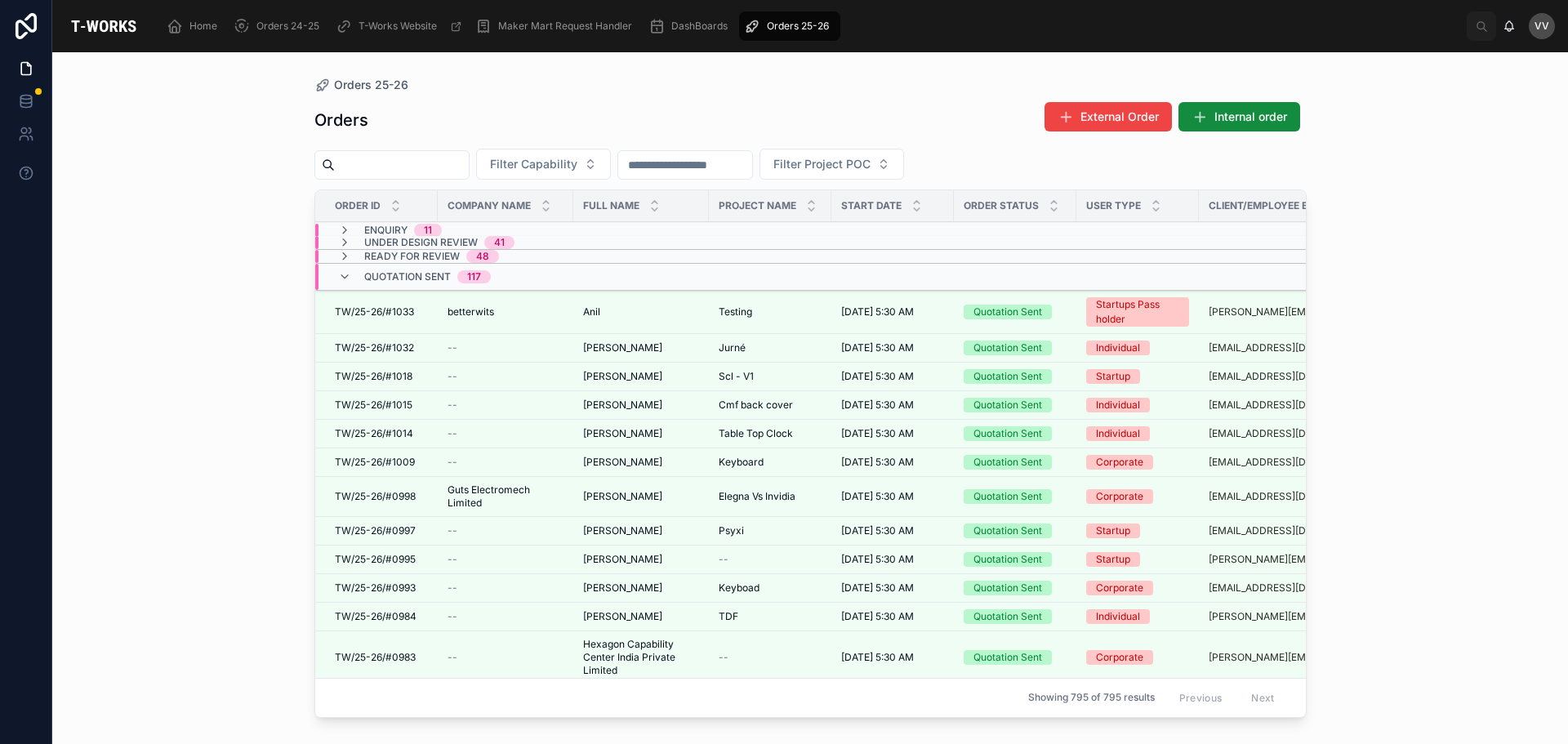
click at [340, 276] on icon at bounding box center [344, 277] width 13 height 13
